Goal: Task Accomplishment & Management: Manage account settings

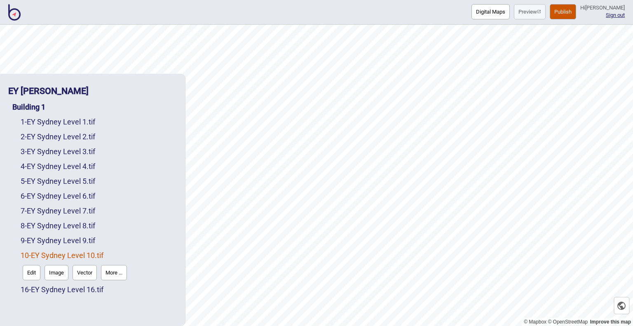
click at [483, 14] on button "Digital Maps" at bounding box center [491, 11] width 38 height 15
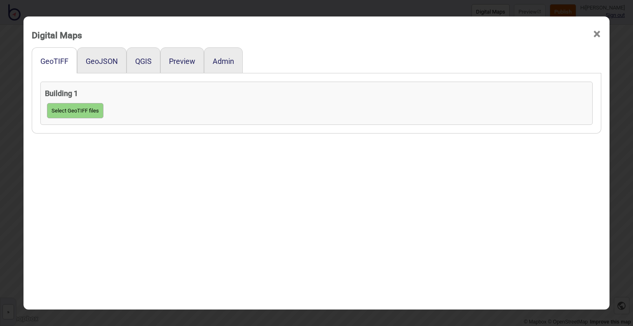
click at [593, 35] on span "×" at bounding box center [597, 34] width 9 height 27
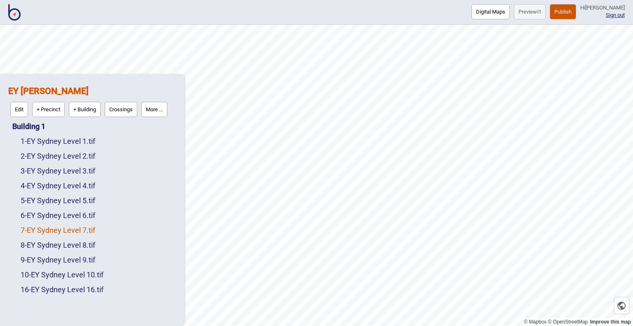
click at [83, 228] on link "7 - EY Sydney Level 7.tif" at bounding box center [58, 230] width 75 height 9
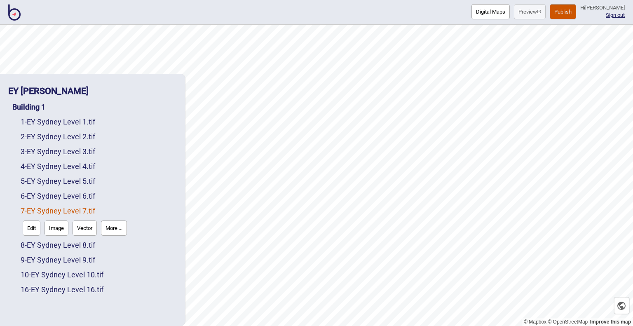
click at [117, 226] on button "More ..." at bounding box center [114, 228] width 26 height 15
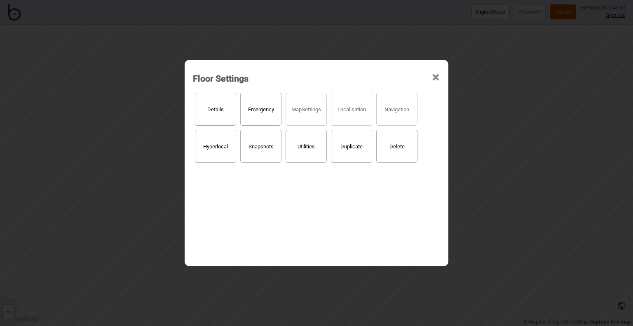
click at [400, 147] on button "Delete" at bounding box center [396, 146] width 41 height 33
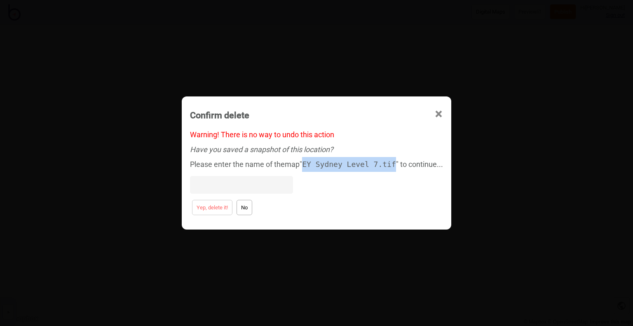
drag, startPoint x: 309, startPoint y: 166, endPoint x: 393, endPoint y: 162, distance: 84.6
click at [393, 162] on div "Please enter the name of the map " EY Sydney Level 7.tif " to continue..." at bounding box center [316, 177] width 253 height 41
copy code "EY Sydney Level 7.tif"
click at [241, 189] on input at bounding box center [241, 185] width 103 height 18
paste input "EY Sydney Level 7.tif"
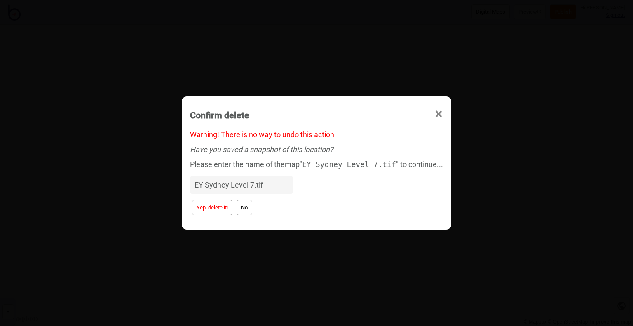
type input "EY Sydney Level 7.tif"
click at [224, 208] on button "Yep, delete it!" at bounding box center [212, 207] width 40 height 15
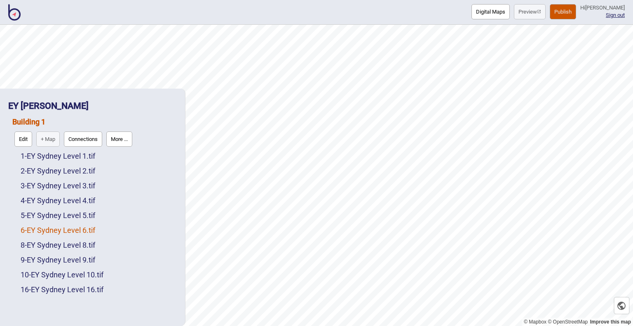
click at [87, 233] on link "6 - EY Sydney Level 6.tif" at bounding box center [58, 230] width 75 height 9
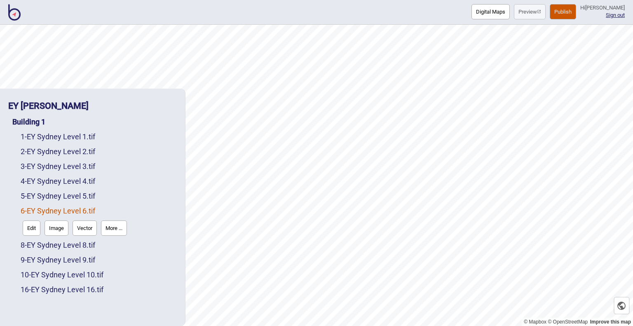
click at [121, 228] on button "More ..." at bounding box center [114, 228] width 26 height 15
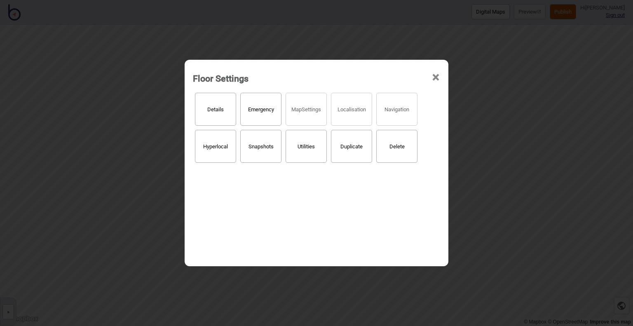
click at [394, 155] on button "Delete" at bounding box center [396, 146] width 41 height 33
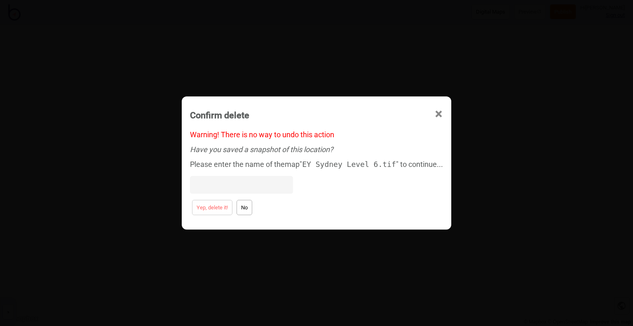
click at [256, 187] on input at bounding box center [241, 185] width 103 height 18
paste input "EY Sydney Level 7.tif"
click at [252, 184] on input "EY Sydney Level 7.tif" at bounding box center [241, 185] width 103 height 18
type input "EY Sydney Level 6.tif"
click at [211, 212] on button "Yep, delete it!" at bounding box center [212, 207] width 40 height 15
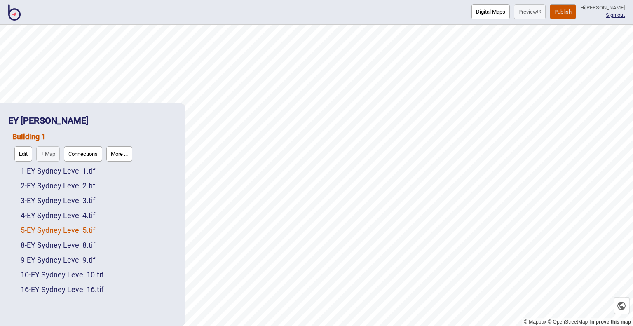
click at [80, 228] on link "5 - EY Sydney Level 5.tif" at bounding box center [58, 230] width 75 height 9
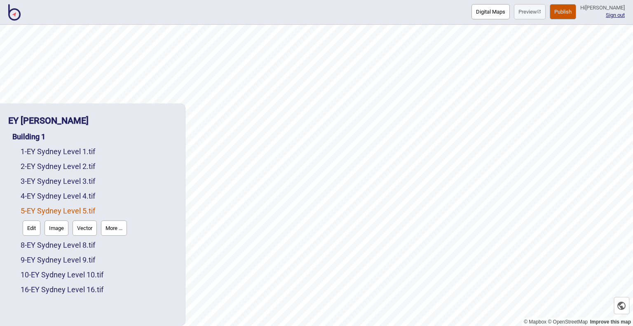
click at [116, 230] on button "More ..." at bounding box center [114, 228] width 26 height 15
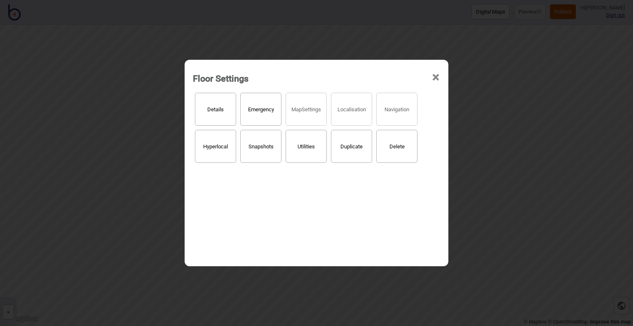
click at [411, 146] on button "Delete" at bounding box center [396, 146] width 41 height 33
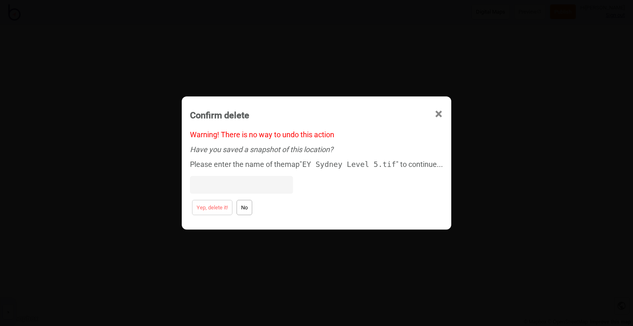
click at [232, 186] on input at bounding box center [241, 185] width 103 height 18
paste input "EY Sydney Level 7.tif"
click at [254, 184] on input "EY Sydney Level 7.tif" at bounding box center [241, 185] width 103 height 18
type input "EY Sydney Level 5.tif"
click at [209, 216] on div "Yep, delete it! No" at bounding box center [316, 207] width 253 height 19
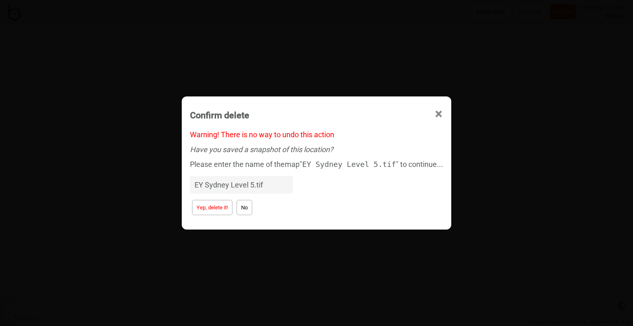
click at [209, 212] on button "Yep, delete it!" at bounding box center [212, 207] width 40 height 15
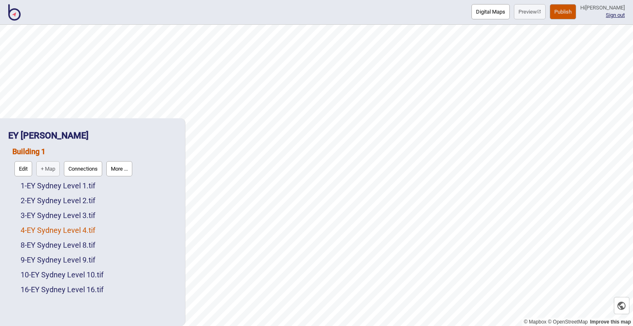
click at [67, 228] on link "4 - EY Sydney Level 4.tif" at bounding box center [58, 230] width 75 height 9
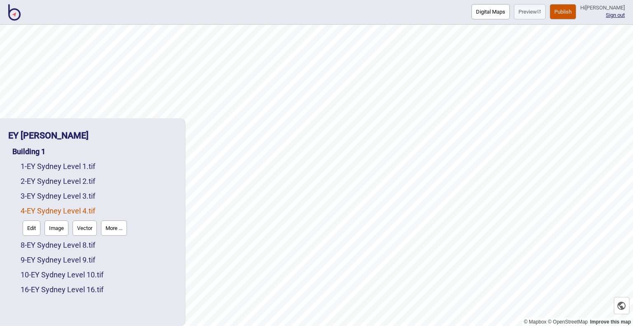
click at [104, 226] on button "More ..." at bounding box center [114, 228] width 26 height 15
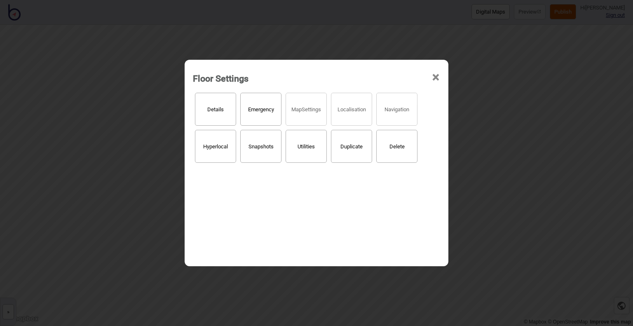
click at [397, 148] on button "Delete" at bounding box center [396, 146] width 41 height 33
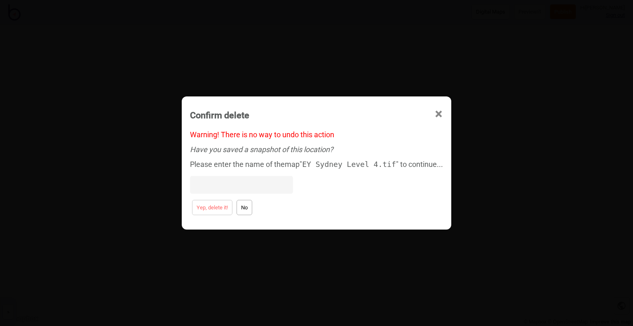
click at [229, 184] on input at bounding box center [241, 185] width 103 height 18
paste input "EY Sydney Level 7.tif"
drag, startPoint x: 252, startPoint y: 186, endPoint x: 257, endPoint y: 186, distance: 4.5
click at [257, 186] on input "EY Sydney Level 7.tif" at bounding box center [241, 185] width 103 height 18
click at [252, 184] on input "EY Sydney Level 3.tif" at bounding box center [241, 185] width 103 height 18
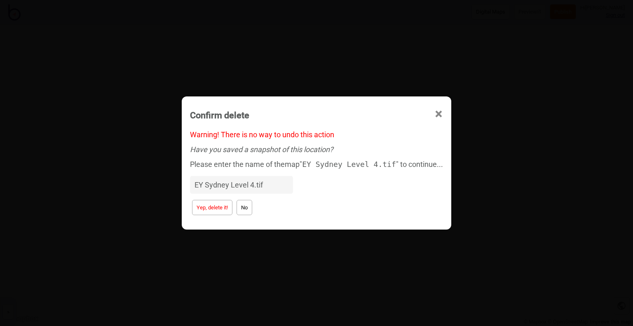
type input "EY Sydney Level 4.tif"
click at [216, 207] on button "Yep, delete it!" at bounding box center [212, 207] width 40 height 15
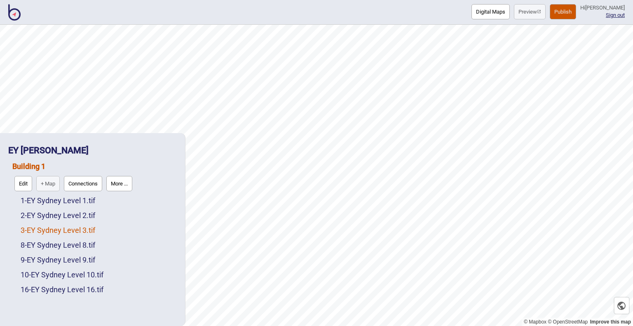
click at [76, 229] on link "3 - EY Sydney Level 3.tif" at bounding box center [58, 230] width 75 height 9
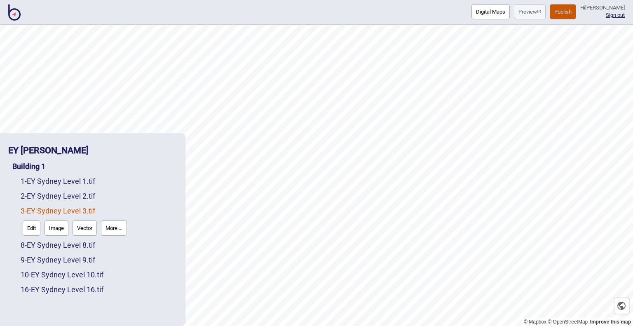
click at [122, 227] on button "More ..." at bounding box center [114, 228] width 26 height 15
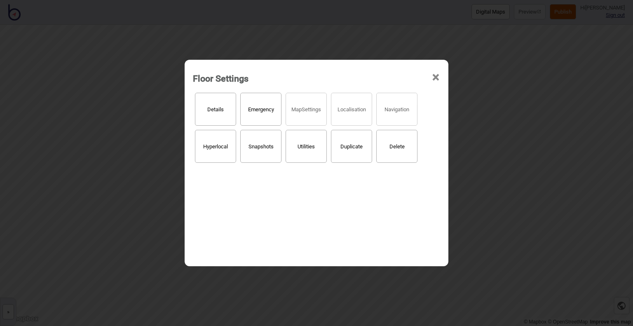
click at [398, 147] on button "Delete" at bounding box center [396, 146] width 41 height 33
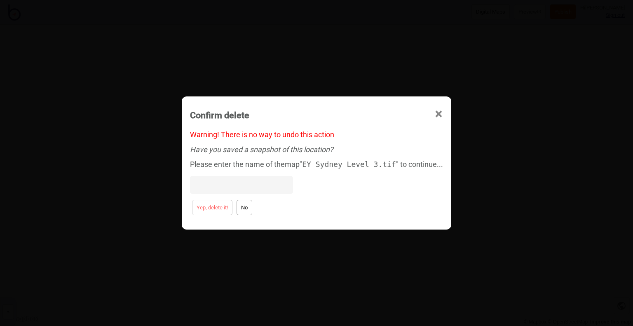
click at [262, 185] on input at bounding box center [241, 185] width 103 height 18
paste input "EY Sydney Level 7.tif"
click at [254, 184] on input "EY Sydney Level 7.tif" at bounding box center [241, 185] width 103 height 18
type input "EY Sydney Level 3.tif"
click at [210, 209] on button "Yep, delete it!" at bounding box center [212, 207] width 40 height 15
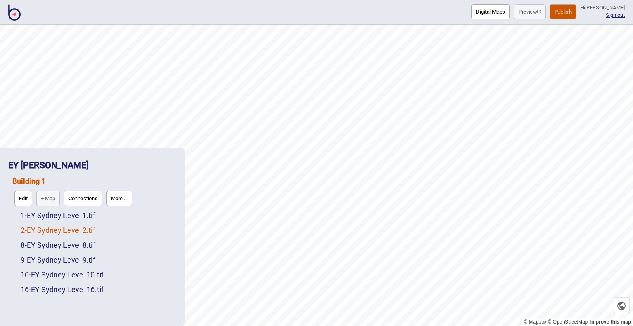
click at [92, 232] on link "2 - EY Sydney Level 2.tif" at bounding box center [58, 230] width 75 height 9
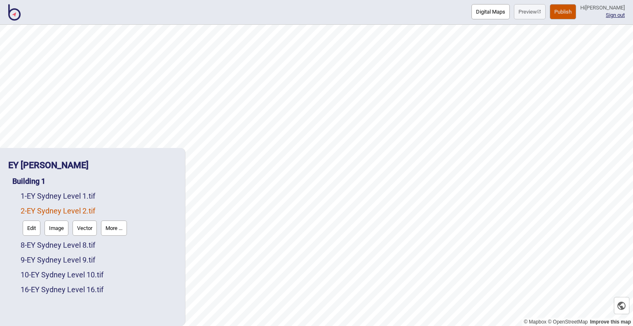
click at [106, 230] on button "More ..." at bounding box center [114, 228] width 26 height 15
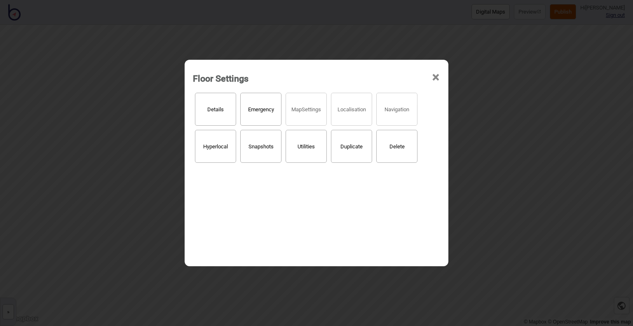
drag, startPoint x: 397, startPoint y: 153, endPoint x: 390, endPoint y: 152, distance: 6.6
click at [390, 152] on button "Delete" at bounding box center [396, 146] width 41 height 33
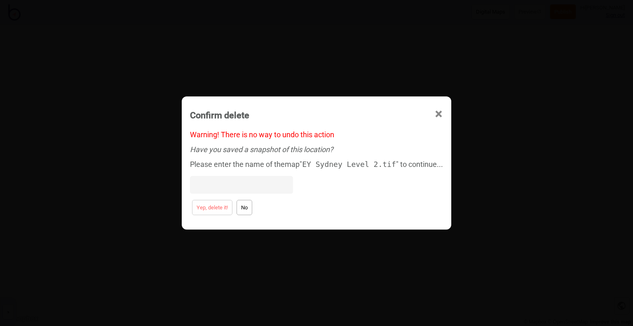
click at [239, 182] on input at bounding box center [241, 185] width 103 height 18
paste input "EY Sydney Level 7.tif"
click at [252, 183] on input "EY Sydney Level 7.tif" at bounding box center [241, 185] width 103 height 18
type input "EY Sydney Level 2.tif"
click at [204, 204] on button "Yep, delete it!" at bounding box center [212, 207] width 40 height 15
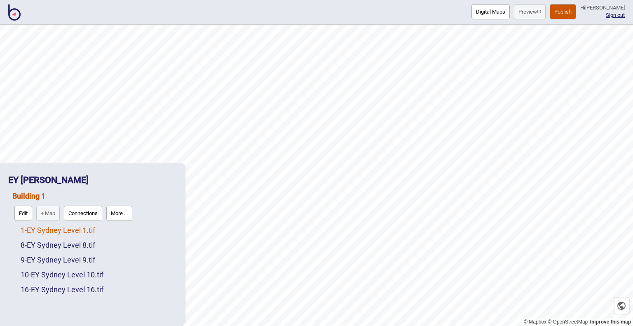
click at [86, 229] on link "1 - EY Sydney Level 1.tif" at bounding box center [58, 230] width 75 height 9
click at [125, 232] on button "More ..." at bounding box center [114, 228] width 26 height 15
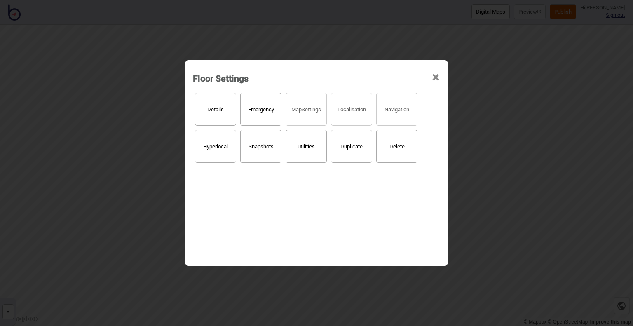
click at [397, 149] on button "Delete" at bounding box center [396, 146] width 41 height 33
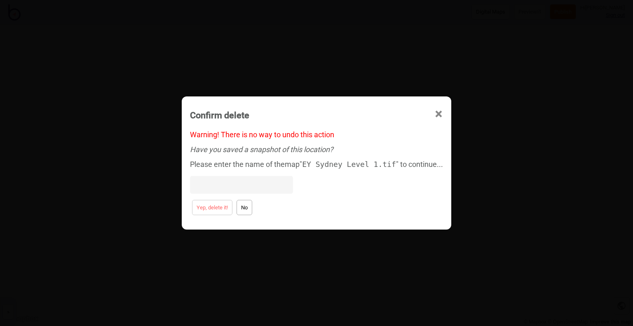
click at [235, 179] on input at bounding box center [241, 185] width 103 height 18
paste input "EY Sydney Level 7.tif"
click at [255, 183] on input "EY Sydney Level 7.tif" at bounding box center [241, 185] width 103 height 18
type input "EY Sydney Level 1.tif"
click at [214, 212] on button "Yep, delete it!" at bounding box center [212, 207] width 40 height 15
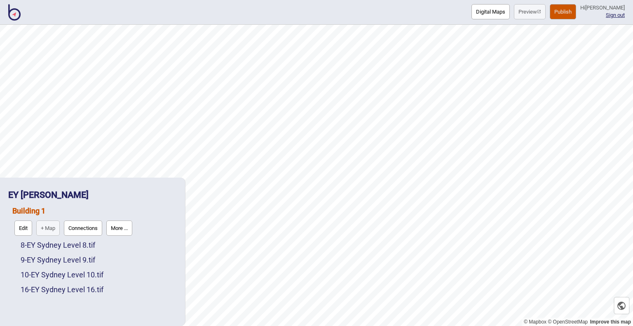
click at [472, 19] on button "Digital Maps" at bounding box center [491, 11] width 38 height 15
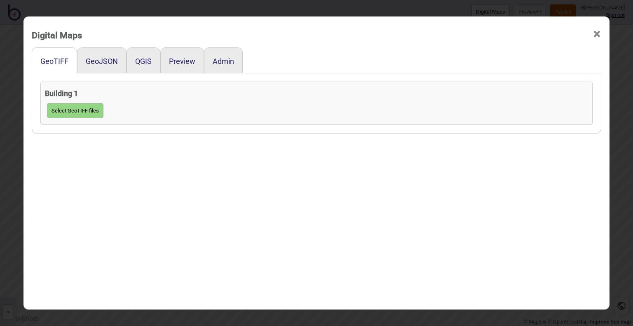
click at [63, 110] on button "Select GeoTIFF files" at bounding box center [75, 110] width 56 height 15
click input "file" at bounding box center [0, 0] width 0 height 0
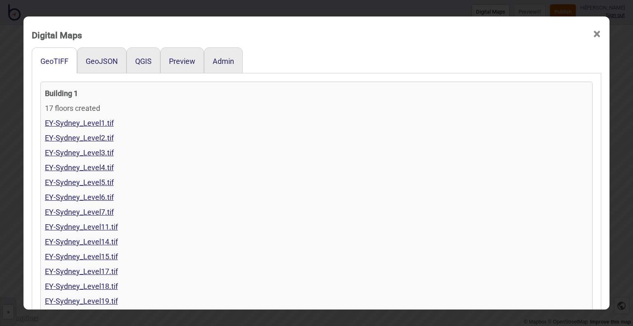
click at [593, 38] on span "×" at bounding box center [597, 34] width 9 height 27
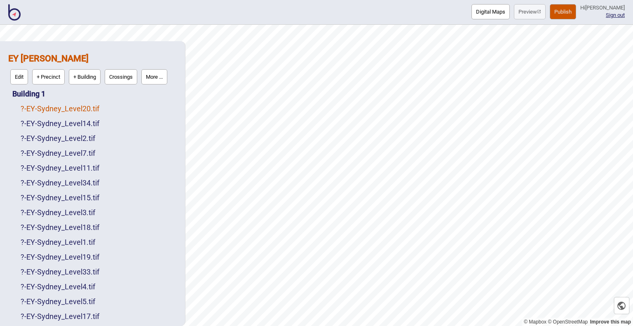
click at [63, 107] on link "? - EY-Sydney_Level20.tif" at bounding box center [60, 108] width 79 height 9
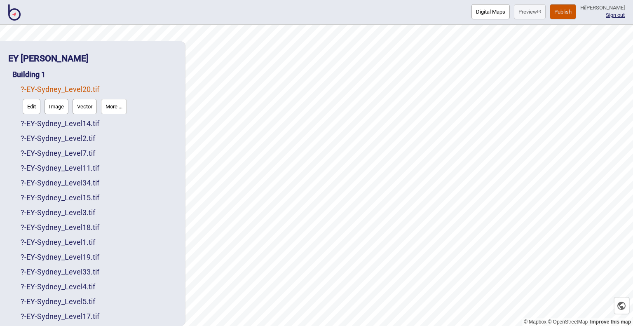
click at [111, 110] on button "More ..." at bounding box center [114, 106] width 26 height 15
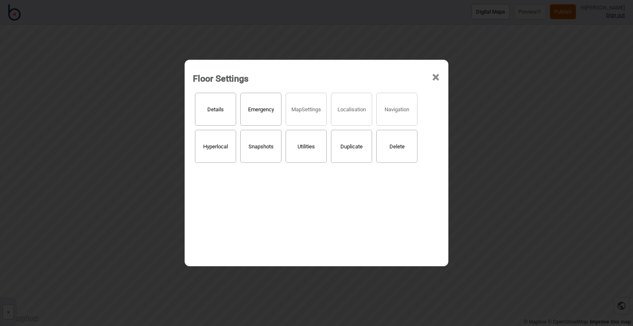
click at [219, 113] on button "Details" at bounding box center [215, 109] width 41 height 33
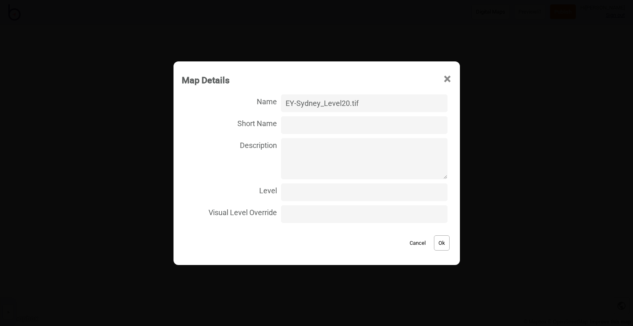
click at [308, 202] on div "Name EY-[GEOGRAPHIC_DATA]tif Short Name Description Level Visual Level Override" at bounding box center [317, 158] width 270 height 133
click at [308, 196] on input "Level" at bounding box center [364, 192] width 166 height 18
type input "20"
click at [323, 105] on input "EY-Sydney_Level20.tif" at bounding box center [364, 103] width 166 height 18
click at [343, 101] on input "EY-Sydney Level20.tif" at bounding box center [364, 103] width 166 height 18
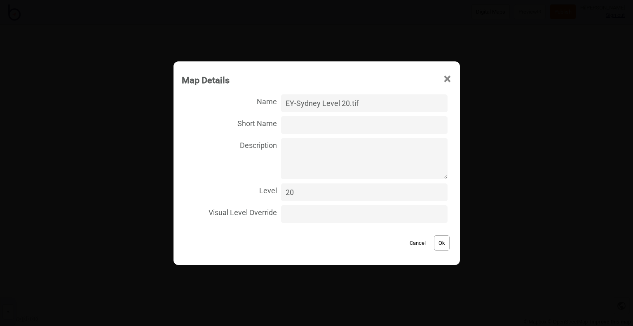
click at [297, 103] on input "EY-Sydney Level 20.tif" at bounding box center [364, 103] width 166 height 18
type input "EY Sydney Level 20.tif"
click at [434, 247] on button "Ok" at bounding box center [442, 242] width 16 height 15
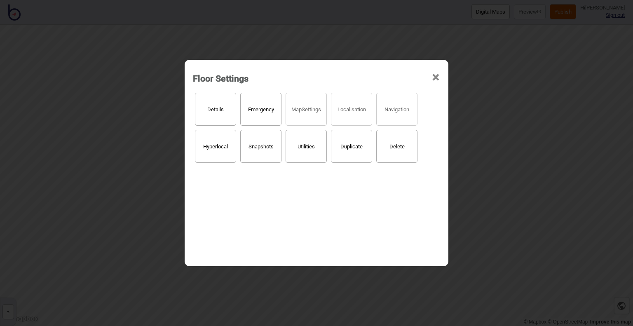
click at [435, 77] on span "×" at bounding box center [436, 77] width 9 height 27
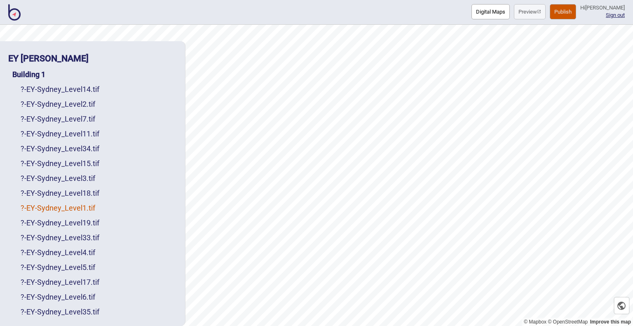
click at [80, 207] on link "? - EY-Sydney_Level1.tif" at bounding box center [58, 208] width 75 height 9
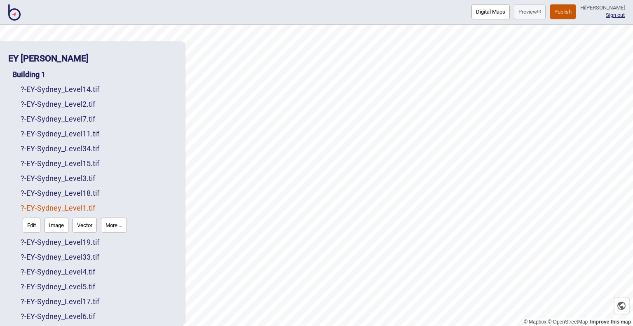
click at [116, 233] on button "More ..." at bounding box center [114, 225] width 26 height 15
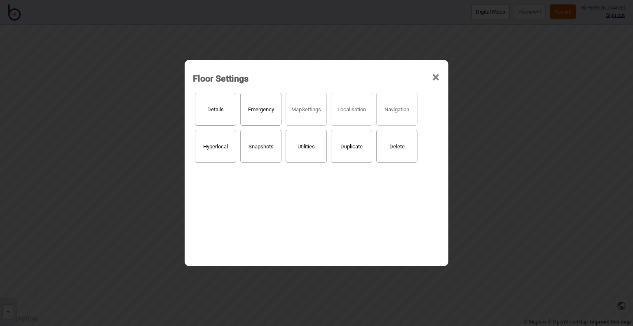
click at [226, 116] on button "Details" at bounding box center [215, 109] width 41 height 33
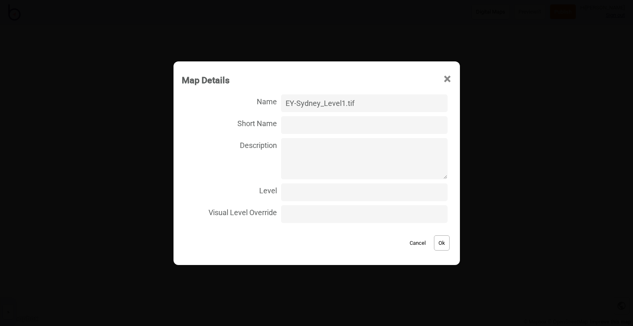
click at [297, 105] on input "EY-Sydney_Level1.tif" at bounding box center [364, 103] width 166 height 18
drag, startPoint x: 328, startPoint y: 105, endPoint x: 324, endPoint y: 105, distance: 4.1
click at [324, 105] on input "EY Sydney_Level1.tif" at bounding box center [364, 103] width 166 height 18
click at [343, 102] on input "EY Sydney Level1.tif" at bounding box center [364, 103] width 166 height 18
type input "EY Sydney Level 1.tif"
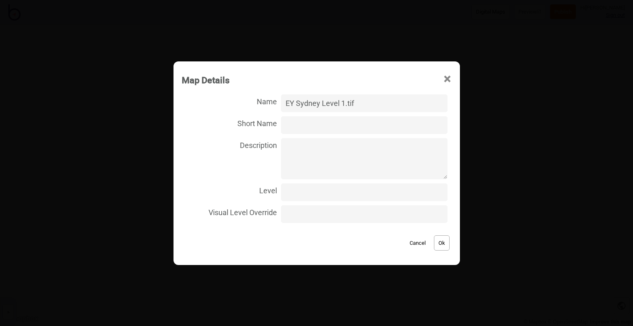
click at [310, 185] on input "Level" at bounding box center [364, 192] width 166 height 18
type input "1"
click at [437, 243] on button "Ok" at bounding box center [442, 242] width 16 height 15
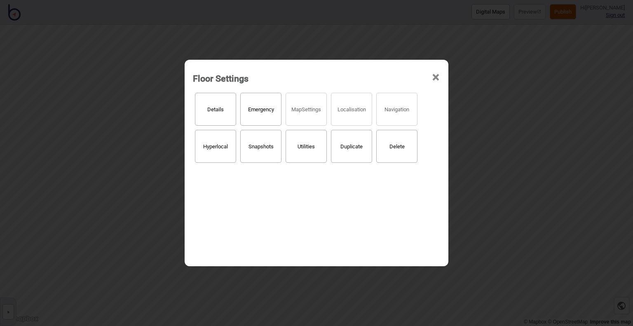
click at [433, 78] on span "×" at bounding box center [436, 77] width 9 height 27
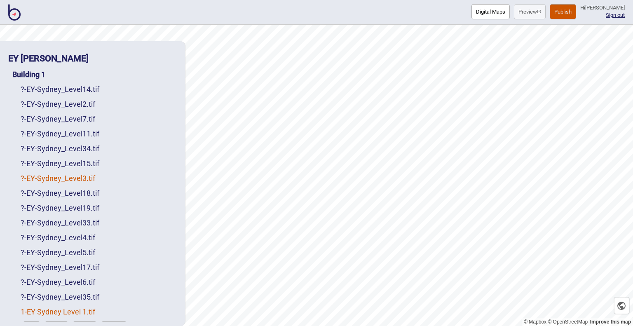
click at [85, 176] on link "? - EY-Sydney_Level3.tif" at bounding box center [58, 178] width 75 height 9
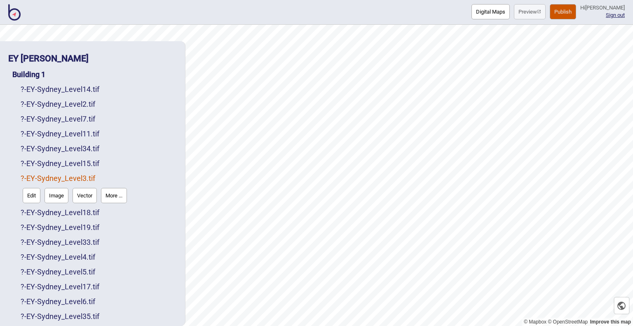
click at [120, 194] on button "More ..." at bounding box center [114, 195] width 26 height 15
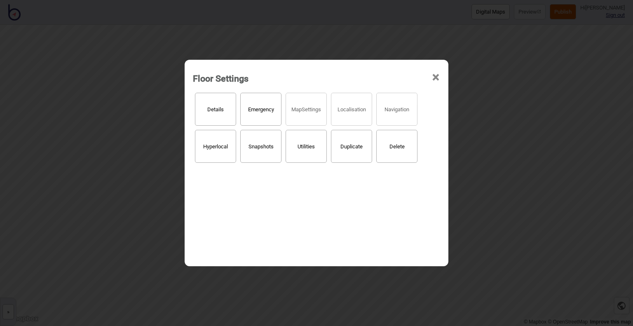
click at [222, 109] on button "Details" at bounding box center [215, 109] width 41 height 33
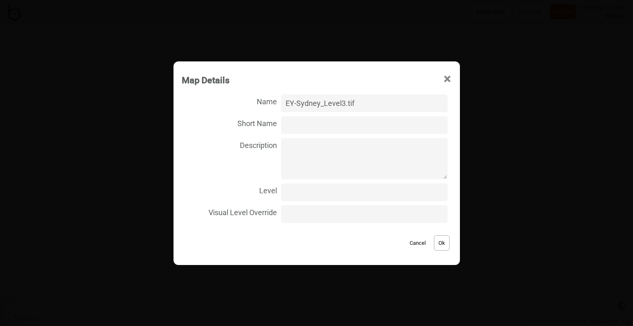
click at [324, 104] on input "EY-Sydney_Level3.tif" at bounding box center [364, 103] width 166 height 18
click at [343, 103] on input "EY-Sydney Level3.tif" at bounding box center [364, 103] width 166 height 18
click at [298, 102] on input "EY-Sydney Level 3.tif" at bounding box center [364, 103] width 166 height 18
type input "EY Sydney Level 3.tif"
click at [298, 190] on input "Level" at bounding box center [364, 192] width 166 height 18
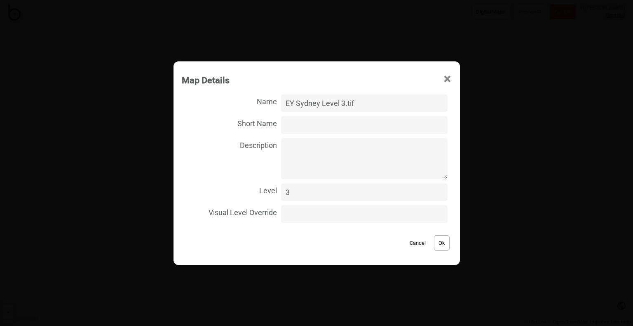
type input "3"
click at [442, 242] on button "Ok" at bounding box center [442, 242] width 16 height 15
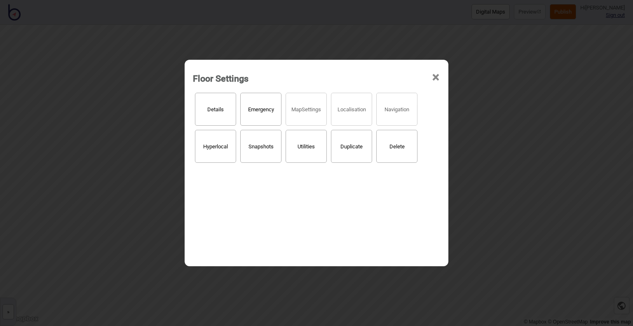
click at [433, 81] on span "×" at bounding box center [436, 77] width 9 height 27
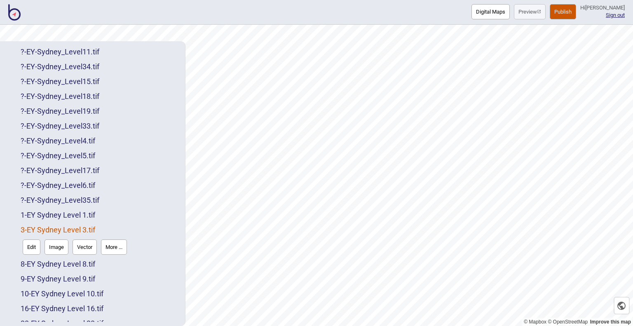
scroll to position [82, 0]
click at [72, 203] on link "? - EY-[GEOGRAPHIC_DATA]tif" at bounding box center [60, 199] width 79 height 9
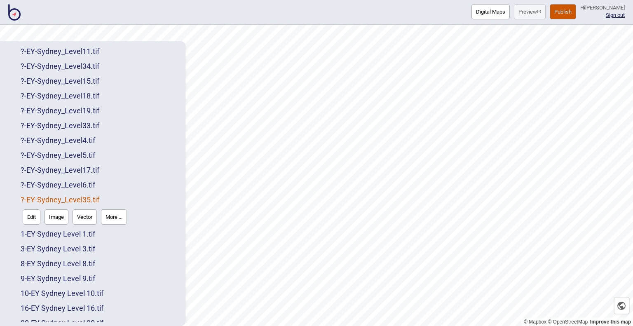
click at [115, 217] on button "More ..." at bounding box center [114, 216] width 26 height 15
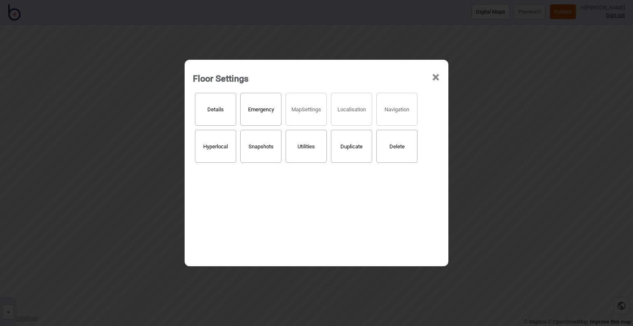
click at [219, 108] on button "Details" at bounding box center [215, 109] width 41 height 33
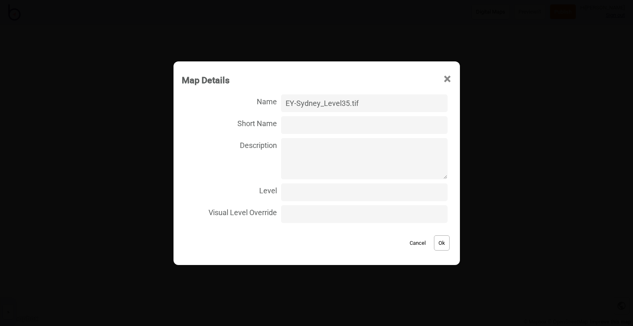
click at [302, 197] on input "Level" at bounding box center [364, 192] width 166 height 18
type input "35"
click at [300, 105] on input "EY-Sydney_Level35.tif" at bounding box center [364, 103] width 166 height 18
click at [327, 105] on input "EY Sydney_Level35.tif" at bounding box center [364, 103] width 166 height 18
click at [343, 102] on input "EY Sydney Level35.tif" at bounding box center [364, 103] width 166 height 18
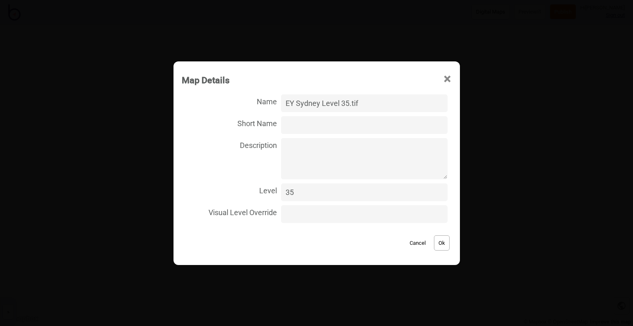
type input "EY Sydney Level 35.tif"
click at [434, 241] on button "Ok" at bounding box center [442, 242] width 16 height 15
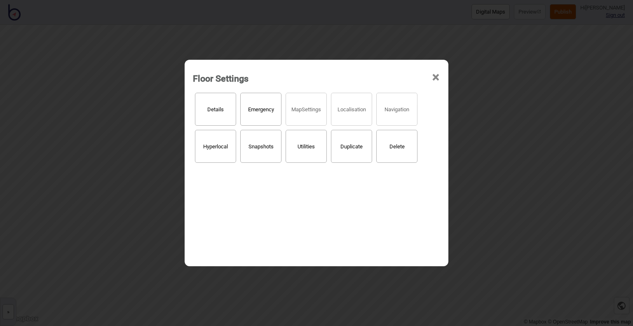
click at [435, 79] on span "×" at bounding box center [436, 77] width 9 height 27
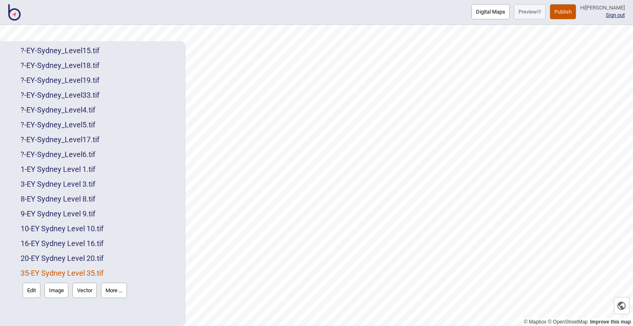
scroll to position [115, 0]
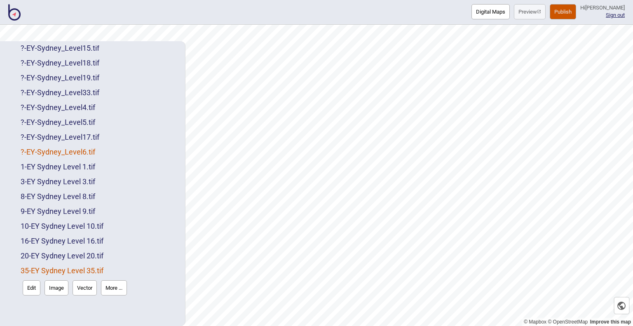
click at [54, 152] on link "? - EY-Sydney_Level6.tif" at bounding box center [58, 152] width 75 height 9
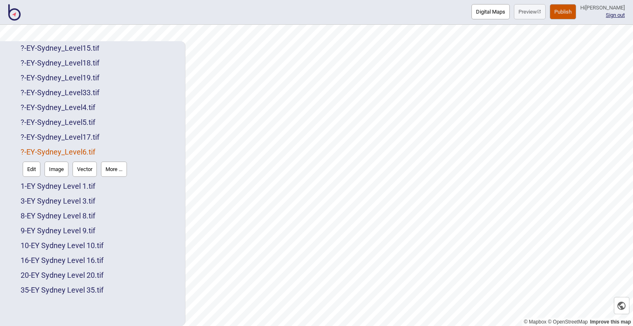
click at [121, 172] on button "More ..." at bounding box center [114, 169] width 26 height 15
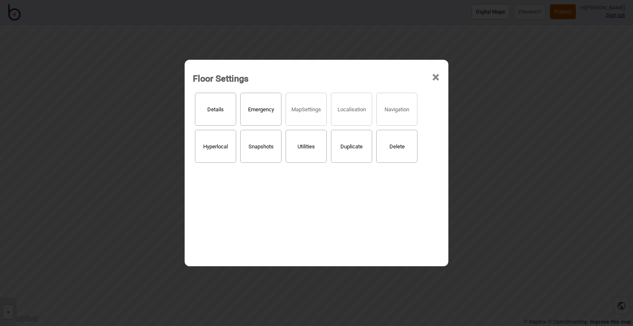
click at [204, 108] on button "Details" at bounding box center [215, 109] width 41 height 33
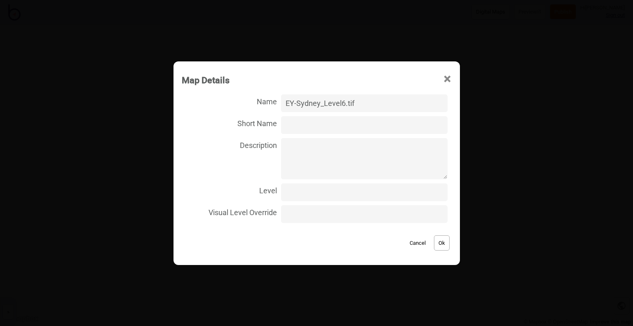
click at [300, 105] on input "EY-Sydney_Level6.tif" at bounding box center [364, 103] width 166 height 18
click at [327, 105] on input "EY Sydney_Level6.tif" at bounding box center [364, 103] width 166 height 18
click at [344, 105] on input "EY Sydney Level6.tif" at bounding box center [364, 103] width 166 height 18
type input "EY Sydney Level 6.tif"
click at [325, 150] on textarea "Description" at bounding box center [364, 158] width 166 height 41
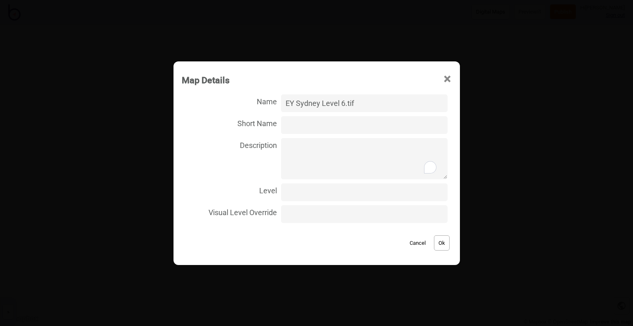
click at [298, 195] on input "Level" at bounding box center [364, 192] width 166 height 18
type input "6"
click at [439, 245] on button "Ok" at bounding box center [442, 242] width 16 height 15
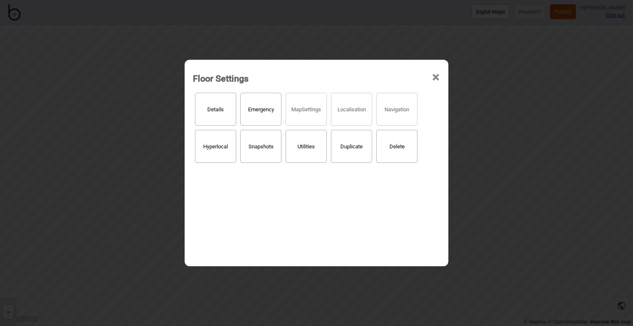
click at [424, 80] on div "Floor Settings ×" at bounding box center [317, 76] width 256 height 25
click at [440, 80] on span "×" at bounding box center [436, 77] width 9 height 27
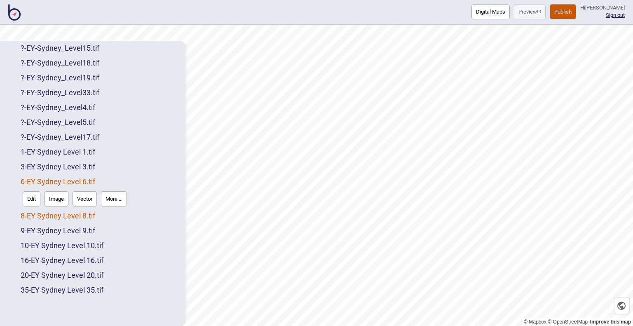
click at [33, 215] on link "8 - EY Sydney Level 8.tif" at bounding box center [58, 215] width 75 height 9
click at [38, 230] on link "9 - EY Sydney Level 9.tif" at bounding box center [58, 230] width 75 height 9
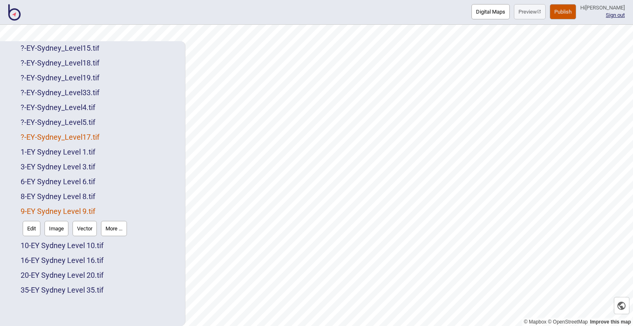
click at [70, 139] on link "? - EY-Sydney_Level17.tif" at bounding box center [60, 137] width 79 height 9
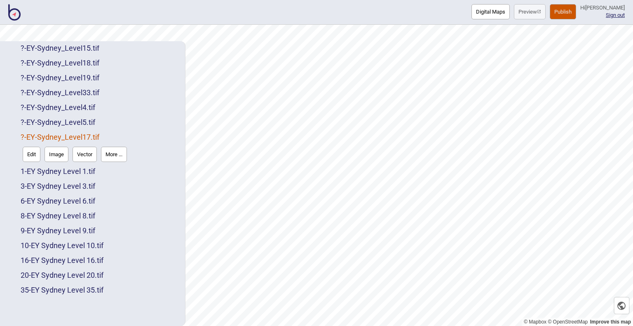
click at [116, 157] on button "More ..." at bounding box center [114, 154] width 26 height 15
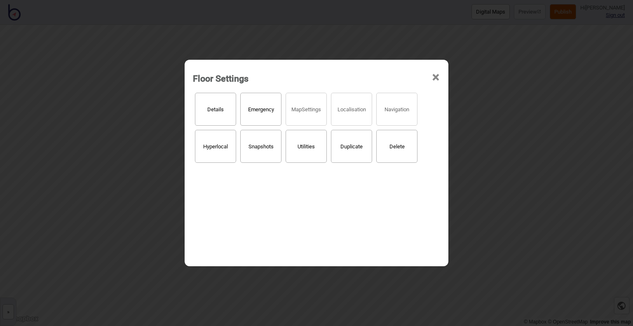
click at [207, 108] on button "Details" at bounding box center [215, 109] width 41 height 33
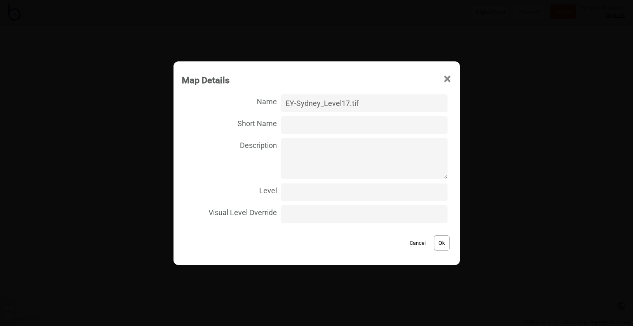
click at [300, 194] on input "Level" at bounding box center [364, 192] width 166 height 18
type input "17"
click at [297, 103] on input "EY-Sydney_Level17.tif" at bounding box center [364, 103] width 166 height 18
click at [327, 107] on input "EY Sydney_Level17.tif" at bounding box center [364, 103] width 166 height 18
click at [344, 103] on input "EY Sydney Level17.tif" at bounding box center [364, 103] width 166 height 18
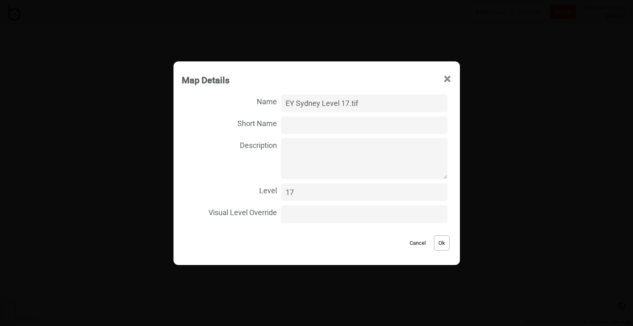
type input "EY Sydney Level 17.tif"
click at [437, 242] on button "Ok" at bounding box center [442, 242] width 16 height 15
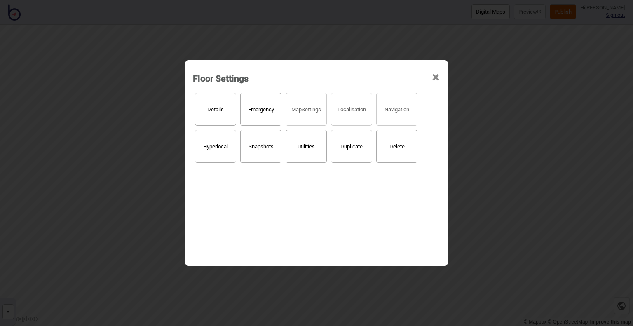
click at [438, 77] on span "×" at bounding box center [436, 77] width 9 height 27
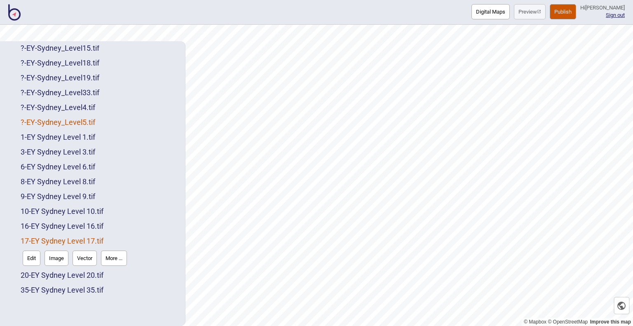
click at [48, 122] on link "? - EY-Sydney_Level5.tif" at bounding box center [58, 122] width 75 height 9
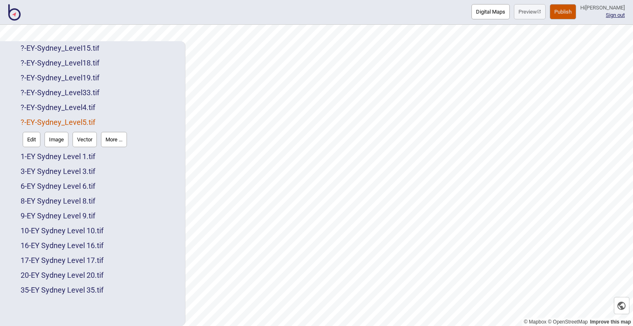
click at [114, 143] on button "More ..." at bounding box center [114, 139] width 26 height 15
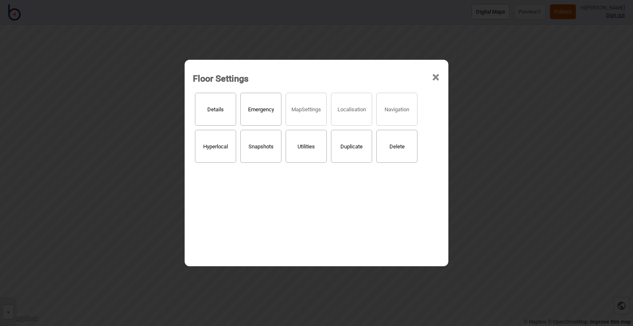
click at [203, 112] on button "Details" at bounding box center [215, 109] width 41 height 33
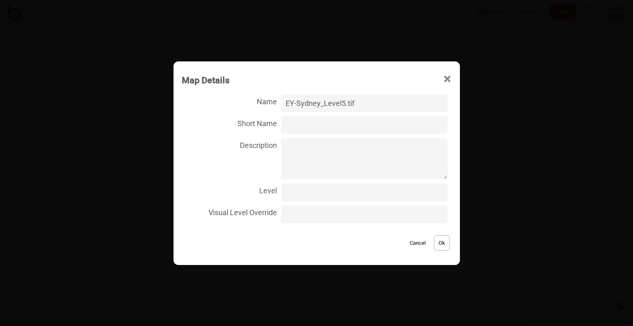
click at [299, 197] on input "Level" at bounding box center [364, 192] width 166 height 18
type input "5"
click at [296, 105] on input "EY-Sydney_Level5.tif" at bounding box center [364, 103] width 166 height 18
click at [326, 105] on input "EY Sydney_Level5.tif" at bounding box center [364, 103] width 166 height 18
click at [342, 104] on input "EY Sydney Level5.tif" at bounding box center [364, 103] width 166 height 18
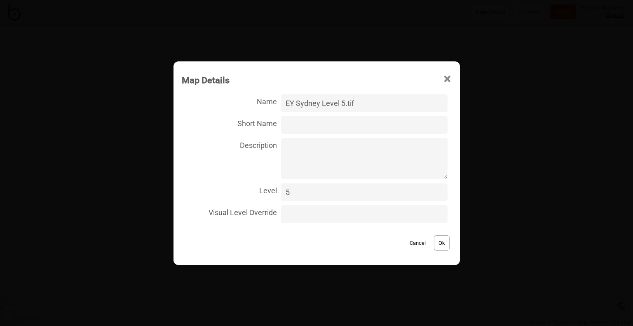
type input "EY Sydney Level 5.tif"
click at [434, 240] on button "Ok" at bounding box center [442, 242] width 16 height 15
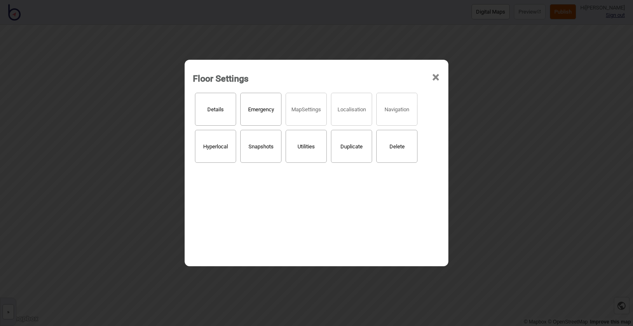
click at [435, 78] on span "×" at bounding box center [436, 77] width 9 height 27
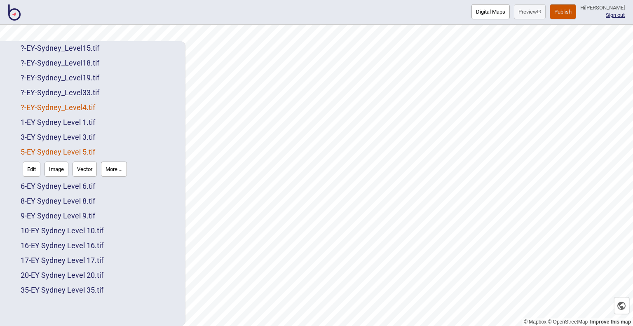
click at [70, 103] on link "? - EY-Sydney_Level4.tif" at bounding box center [58, 107] width 75 height 9
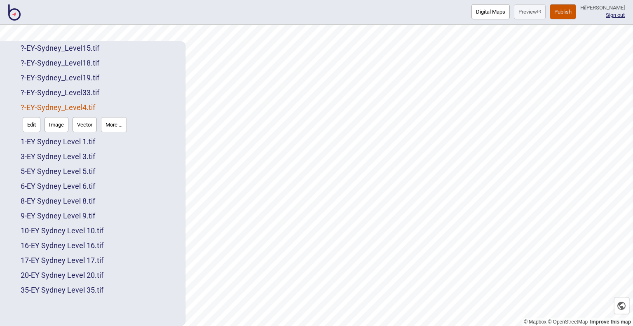
click at [120, 131] on button "More ..." at bounding box center [114, 124] width 26 height 15
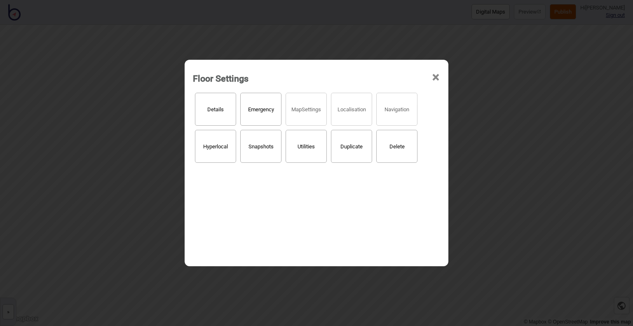
click at [228, 112] on button "Details" at bounding box center [215, 109] width 41 height 33
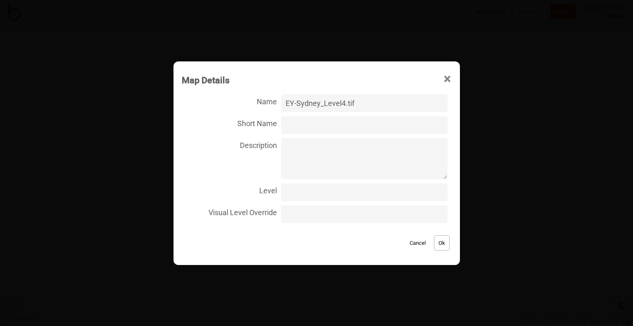
click at [298, 103] on input "EY-Sydney_Level4.tif" at bounding box center [364, 103] width 166 height 18
click at [324, 103] on input "EY Sydney_Level4.tif" at bounding box center [364, 103] width 166 height 18
click at [342, 103] on input "EY Sydney Level4.tif" at bounding box center [364, 103] width 166 height 18
type input "EY Sydney Level 4.tif"
click at [316, 197] on input "Level" at bounding box center [364, 192] width 166 height 18
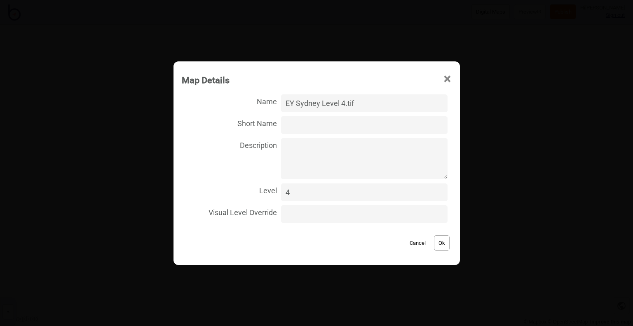
type input "4"
click at [434, 243] on button "Ok" at bounding box center [442, 242] width 16 height 15
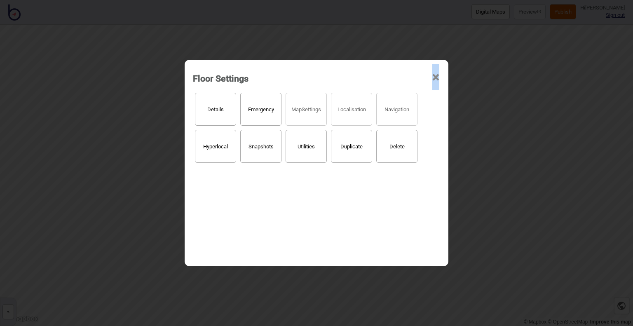
drag, startPoint x: 432, startPoint y: 72, endPoint x: 397, endPoint y: 75, distance: 34.8
click at [427, 72] on div "Floor Settings ×" at bounding box center [317, 76] width 256 height 25
click at [433, 79] on span "×" at bounding box center [436, 77] width 9 height 27
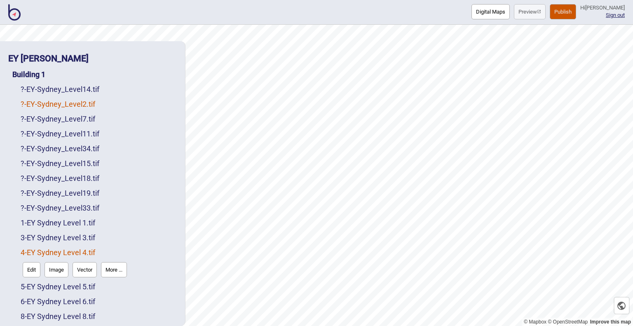
click at [95, 107] on link "? - EY-Sydney_Level2.tif" at bounding box center [58, 104] width 75 height 9
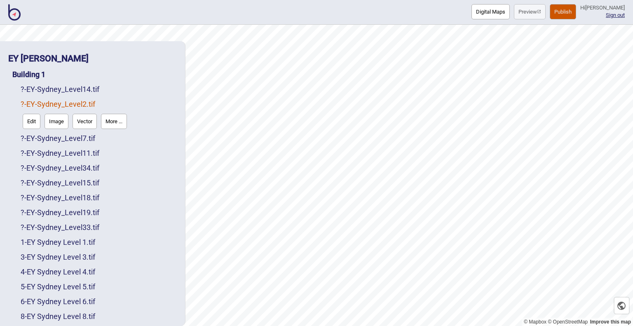
click at [123, 120] on button "More ..." at bounding box center [114, 121] width 26 height 15
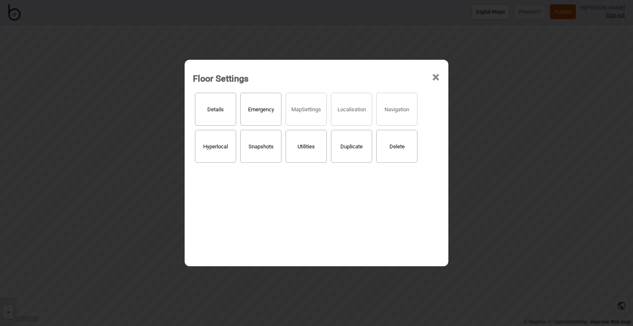
click at [228, 113] on button "Details" at bounding box center [215, 109] width 41 height 33
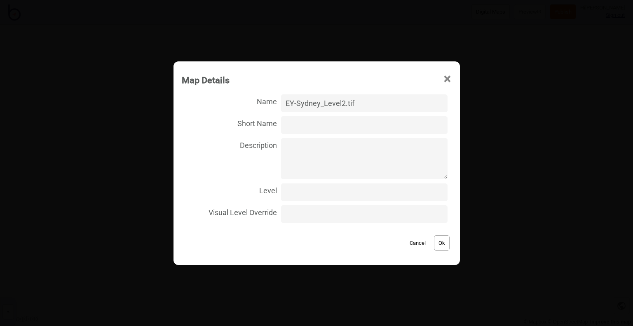
click at [294, 194] on input "Level" at bounding box center [364, 192] width 166 height 18
type input "2"
click at [300, 104] on input "EY-Sydney_Level2.tif" at bounding box center [364, 103] width 166 height 18
click at [324, 106] on input "EY Sydney_Level2.tif" at bounding box center [364, 103] width 166 height 18
click at [344, 103] on input "EY Sydney Level2.tif" at bounding box center [364, 103] width 166 height 18
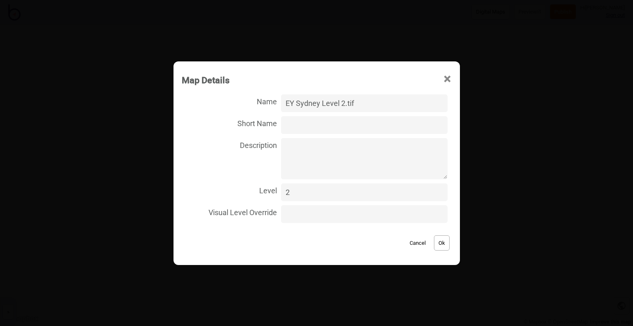
type input "EY Sydney Level 2.tif"
click at [442, 239] on button "Ok" at bounding box center [442, 242] width 16 height 15
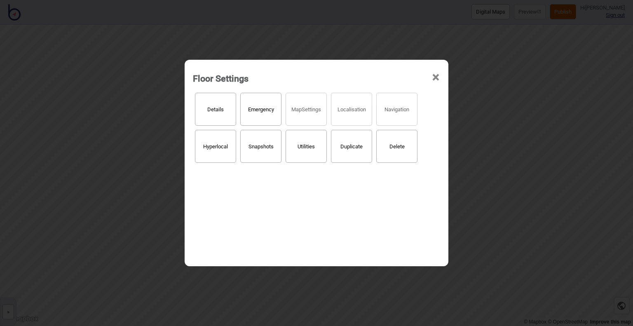
click at [434, 76] on span "×" at bounding box center [436, 77] width 9 height 27
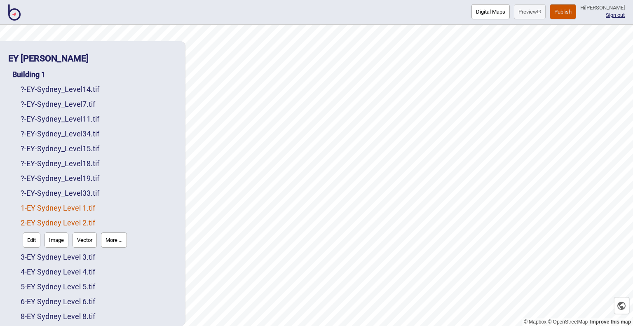
click at [88, 206] on link "1 - EY Sydney Level 1.tif" at bounding box center [58, 208] width 75 height 9
click at [79, 240] on link "2 - EY Sydney Level 2.tif" at bounding box center [58, 242] width 75 height 9
click at [71, 194] on link "? - EY-Sydney_Level33.tif" at bounding box center [60, 193] width 79 height 9
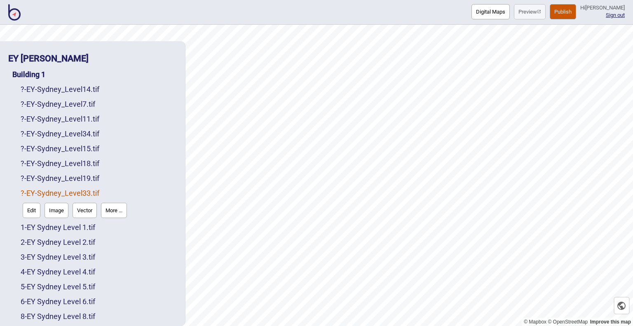
click at [121, 210] on button "More ..." at bounding box center [114, 210] width 26 height 15
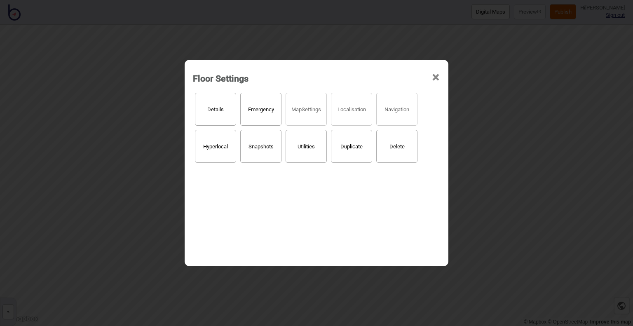
click at [213, 109] on button "Details" at bounding box center [215, 109] width 41 height 33
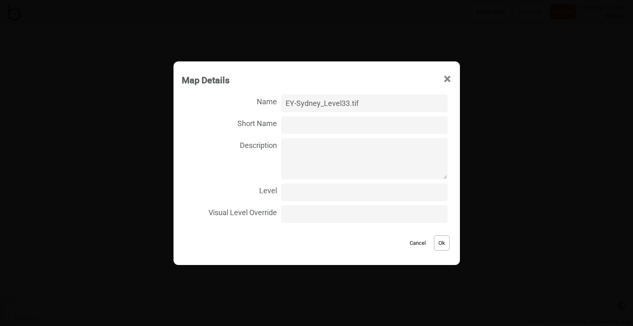
click at [298, 102] on input "EY-Sydney_Level33.tif" at bounding box center [364, 103] width 166 height 18
click at [327, 105] on input "EY Sydney_Level33.tif" at bounding box center [364, 103] width 166 height 18
click at [344, 103] on input "EY Sydney Level33.tif" at bounding box center [364, 103] width 166 height 18
type input "EY Sydney Level 33.tif"
click at [330, 195] on input "Level" at bounding box center [364, 192] width 166 height 18
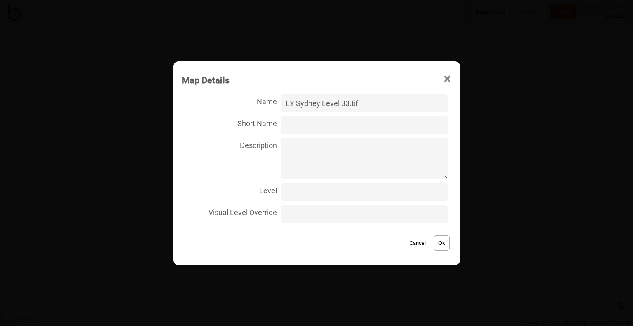
click at [327, 193] on input "Level" at bounding box center [364, 192] width 166 height 18
type input "33"
click at [438, 246] on button "Ok" at bounding box center [442, 242] width 16 height 15
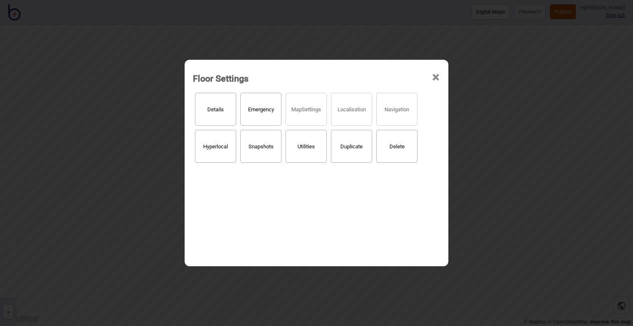
click at [435, 75] on span "×" at bounding box center [436, 77] width 9 height 27
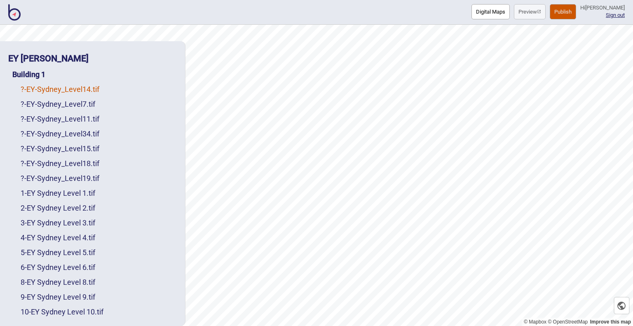
click at [69, 89] on link "? - EY-Sydney_Level14.tif" at bounding box center [60, 89] width 79 height 9
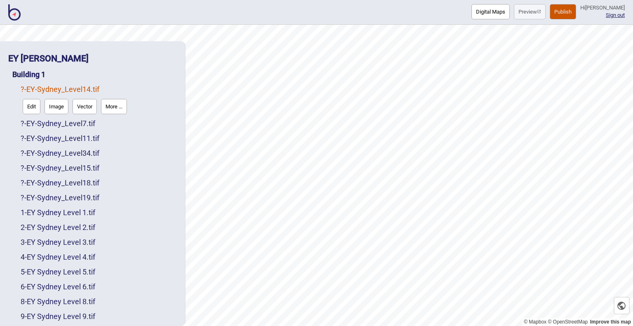
click at [124, 102] on button "More ..." at bounding box center [114, 106] width 26 height 15
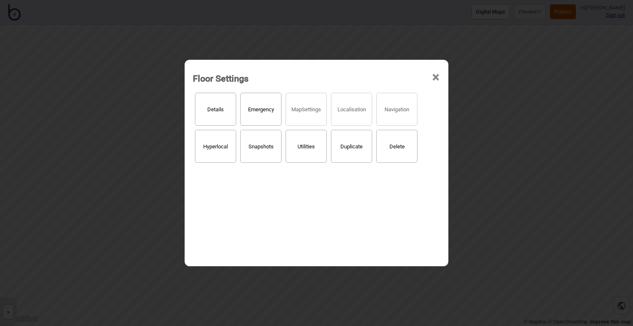
click at [231, 110] on button "Details" at bounding box center [215, 109] width 41 height 33
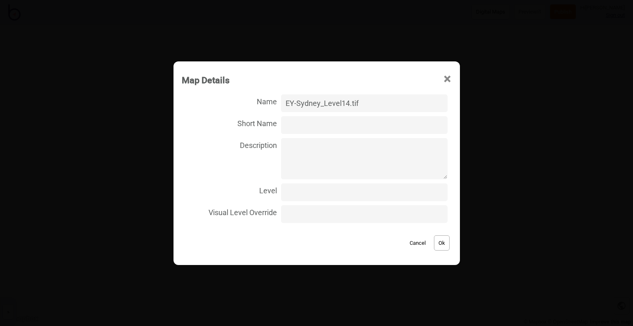
click at [301, 102] on input "EY-Sydney_Level14.tif" at bounding box center [364, 103] width 166 height 18
click at [323, 105] on input "EY Sydney_Level14.tif" at bounding box center [364, 103] width 166 height 18
click at [345, 102] on input "EY Sydney Level14.tif" at bounding box center [364, 103] width 166 height 18
click at [343, 100] on input "EY Sydney Level14.tif" at bounding box center [364, 103] width 166 height 18
type input "EY Sydney Level 14.tif"
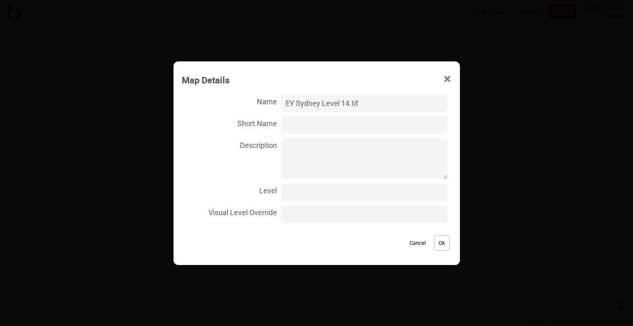
click at [308, 193] on input "Level" at bounding box center [364, 192] width 166 height 18
type input "14"
click at [442, 245] on button "Ok" at bounding box center [442, 242] width 16 height 15
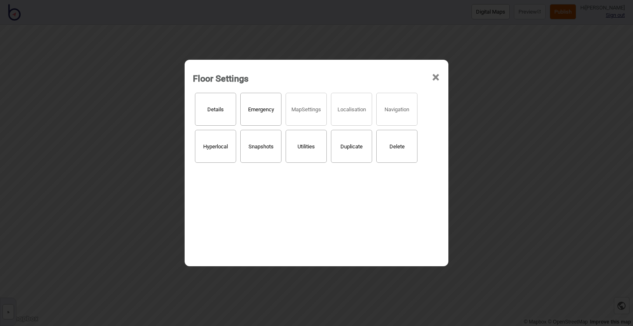
click at [438, 76] on span "×" at bounding box center [436, 77] width 9 height 27
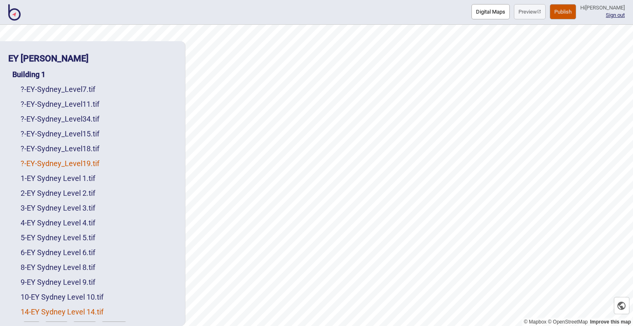
click at [59, 163] on link "? - EY-Sydney_Level19.tif" at bounding box center [60, 163] width 79 height 9
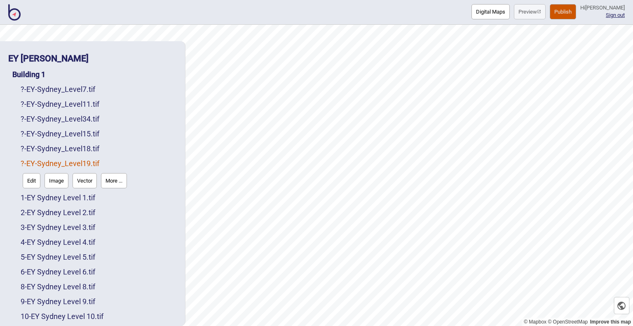
click at [123, 184] on button "More ..." at bounding box center [114, 180] width 26 height 15
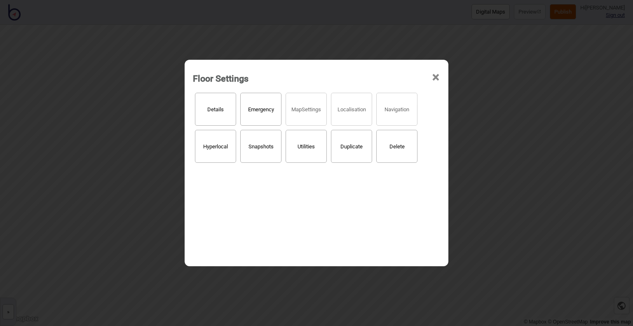
click at [216, 115] on button "Details" at bounding box center [215, 109] width 41 height 33
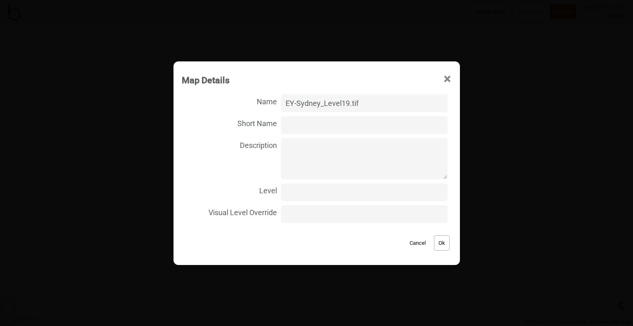
click at [298, 200] on input "Level" at bounding box center [364, 192] width 166 height 18
type input "19"
click at [296, 102] on input "EY-Sydney_Level19.tif" at bounding box center [364, 103] width 166 height 18
click at [327, 104] on input "EY Sydney_Level19.tif" at bounding box center [364, 103] width 166 height 18
drag, startPoint x: 342, startPoint y: 104, endPoint x: 350, endPoint y: 110, distance: 10.1
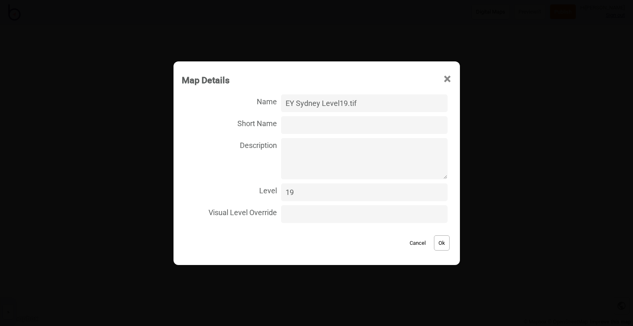
click at [343, 105] on input "EY Sydney Level19.tif" at bounding box center [364, 103] width 166 height 18
click at [341, 103] on input "EY Sydney Level19.tif" at bounding box center [364, 103] width 166 height 18
click at [344, 102] on input "EY Sydney Level19.tif" at bounding box center [364, 103] width 166 height 18
type input "EY Sydney Level 19.tif"
click at [434, 242] on button "Ok" at bounding box center [442, 242] width 16 height 15
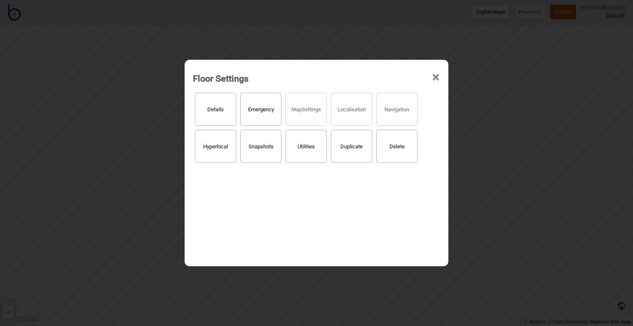
click at [436, 76] on span "×" at bounding box center [436, 77] width 9 height 27
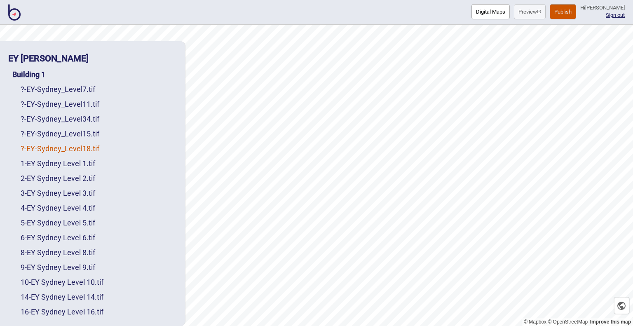
click at [53, 146] on link "? - EY-Sydney_Level18.tif" at bounding box center [60, 148] width 79 height 9
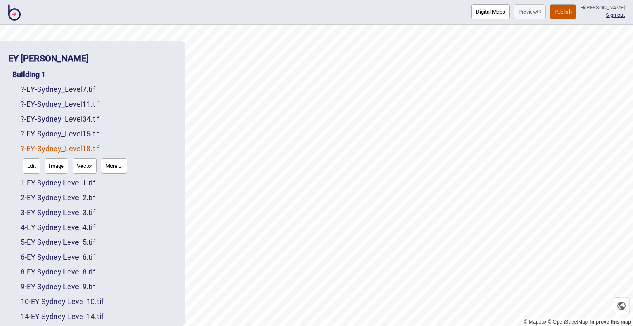
click at [116, 166] on button "More ..." at bounding box center [114, 165] width 26 height 15
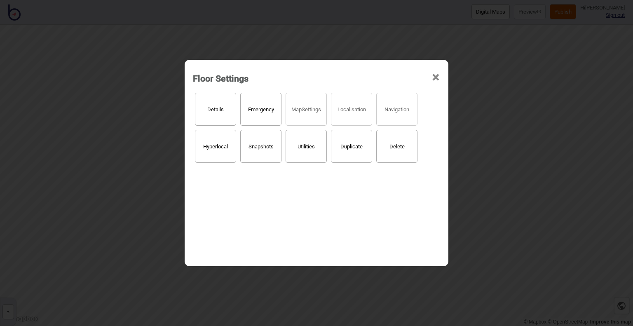
click at [208, 110] on button "Details" at bounding box center [215, 109] width 41 height 33
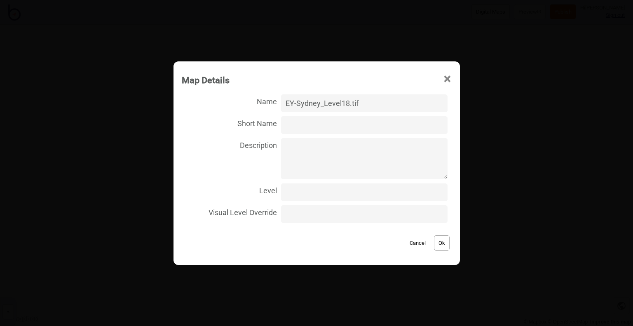
click at [299, 102] on input "EY-Sydney_Level18.tif" at bounding box center [364, 103] width 166 height 18
click at [326, 105] on input "EY Sydney_Level18.tif" at bounding box center [364, 103] width 166 height 18
click at [343, 103] on input "EY Sydney Level18.tif" at bounding box center [364, 103] width 166 height 18
type input "EY Sydney Level 18.tif"
click at [301, 192] on input "Level" at bounding box center [364, 192] width 166 height 18
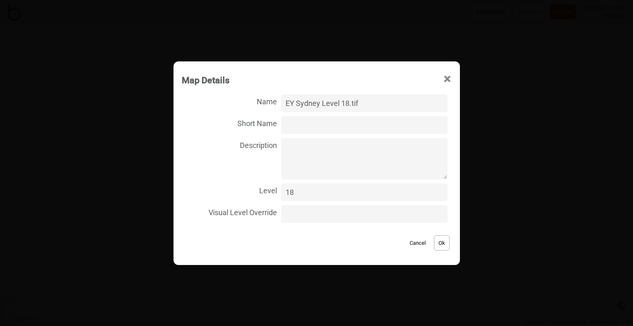
type input "18"
click at [434, 243] on button "Ok" at bounding box center [442, 242] width 16 height 15
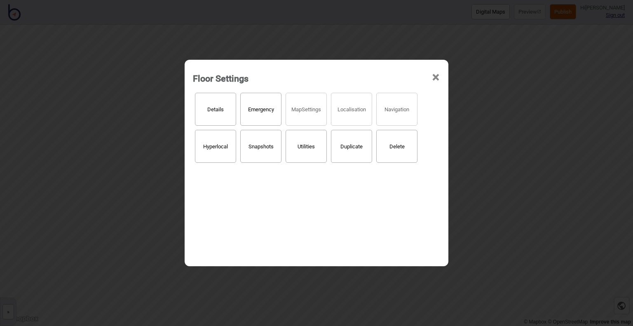
click at [433, 76] on span "×" at bounding box center [436, 77] width 9 height 27
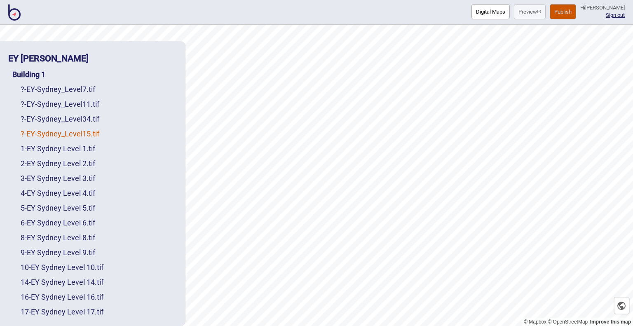
click at [45, 136] on link "? - EY-[GEOGRAPHIC_DATA]tif" at bounding box center [60, 133] width 79 height 9
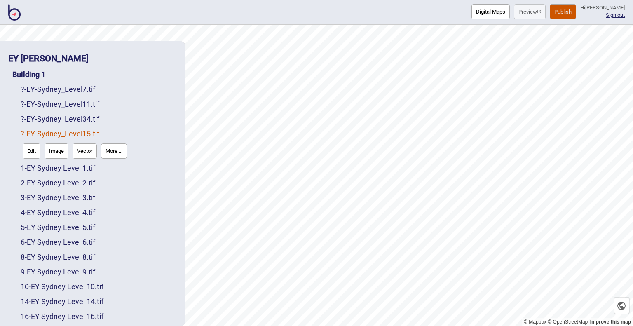
click at [115, 157] on button "More ..." at bounding box center [114, 150] width 26 height 15
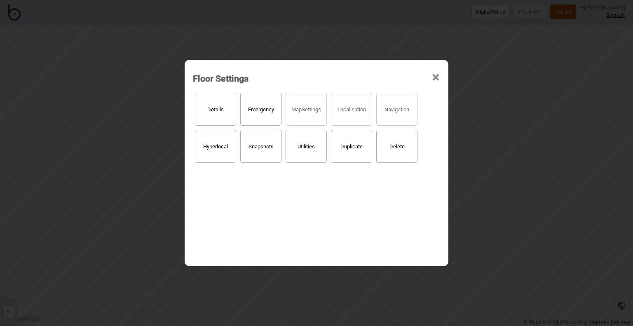
click at [211, 108] on button "Details" at bounding box center [215, 109] width 41 height 33
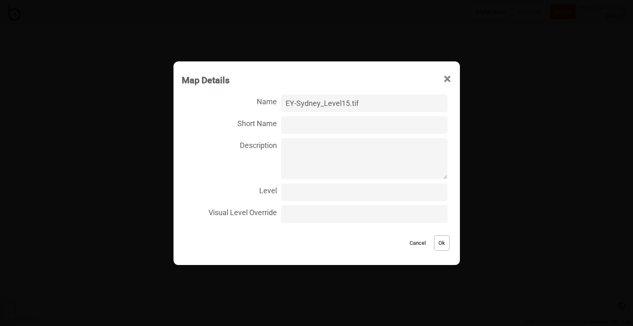
click at [290, 192] on input "Level" at bounding box center [364, 192] width 166 height 18
type input "15"
click at [301, 103] on input "EY-Sydney_Level15.tif" at bounding box center [364, 103] width 166 height 18
drag, startPoint x: 322, startPoint y: 102, endPoint x: 327, endPoint y: 102, distance: 5.4
click at [327, 102] on input "EY Sydney_Level15.tif" at bounding box center [364, 103] width 166 height 18
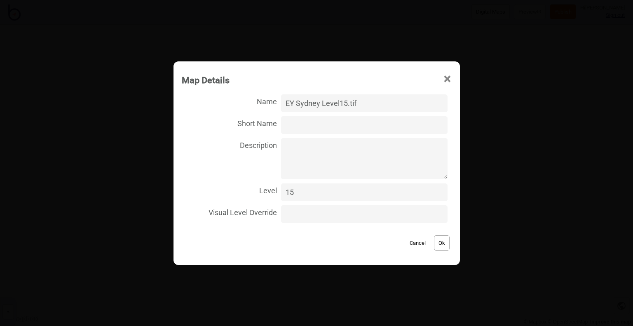
click at [343, 103] on input "EY Sydney Level15.tif" at bounding box center [364, 103] width 166 height 18
type input "EY Sydney Level 15.tif"
click at [434, 245] on button "Ok" at bounding box center [442, 242] width 16 height 15
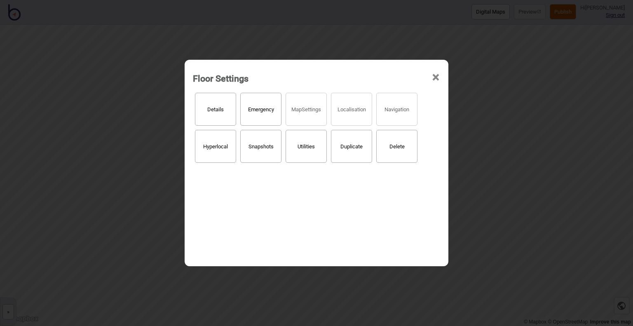
click at [432, 78] on span "×" at bounding box center [436, 77] width 9 height 27
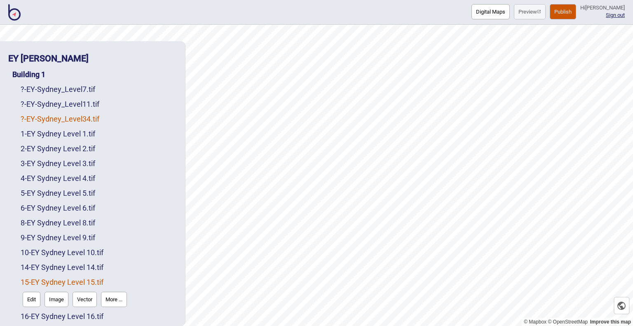
click at [89, 120] on link "? - EY-[GEOGRAPHIC_DATA]tif" at bounding box center [60, 119] width 79 height 9
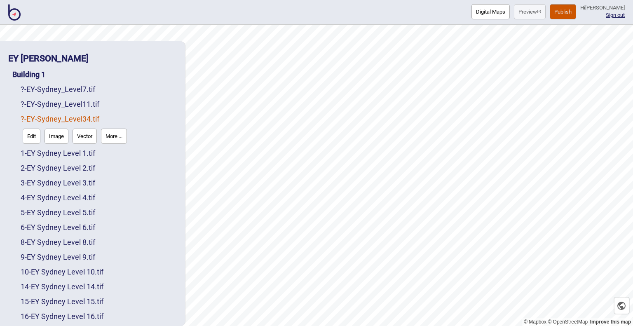
click at [106, 137] on button "More ..." at bounding box center [114, 136] width 26 height 15
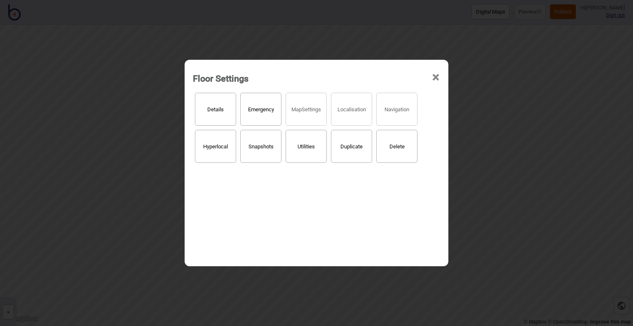
drag, startPoint x: 239, startPoint y: 101, endPoint x: 226, endPoint y: 106, distance: 13.9
click at [239, 101] on div "Details Emergency Map Settings Localisation Navigation Hyperlocal Snapshots Uti…" at bounding box center [316, 172] width 247 height 163
click at [223, 109] on button "Details" at bounding box center [215, 109] width 41 height 33
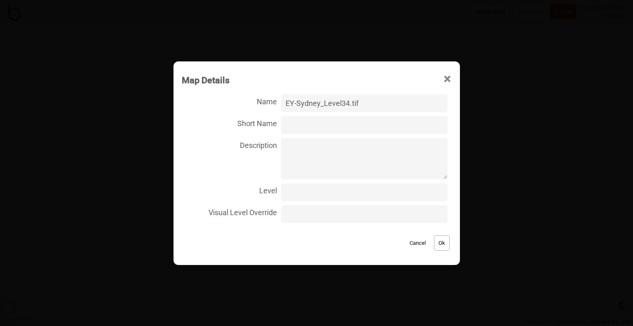
click at [300, 105] on input "EY-Sydney_Level34.tif" at bounding box center [364, 103] width 166 height 18
drag, startPoint x: 322, startPoint y: 103, endPoint x: 327, endPoint y: 104, distance: 4.7
click at [327, 104] on input "EY Sydney_Level34.tif" at bounding box center [364, 103] width 166 height 18
click at [343, 102] on input "EY Sydney Level34.tif" at bounding box center [364, 103] width 166 height 18
type input "EY Sydney Level 34.tif"
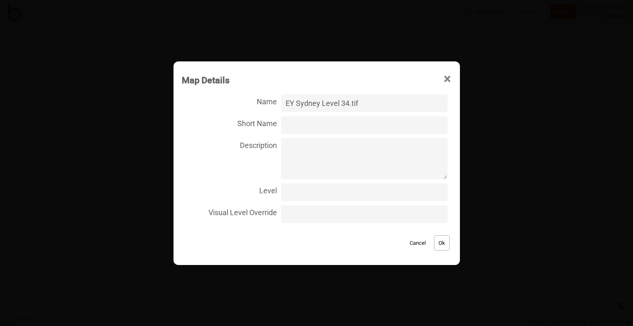
drag, startPoint x: 319, startPoint y: 178, endPoint x: 319, endPoint y: 183, distance: 5.4
click at [318, 179] on label "Description" at bounding box center [317, 158] width 270 height 45
click at [318, 179] on textarea "Description" at bounding box center [364, 158] width 166 height 41
click at [316, 190] on input "Level" at bounding box center [364, 192] width 166 height 18
type input "34"
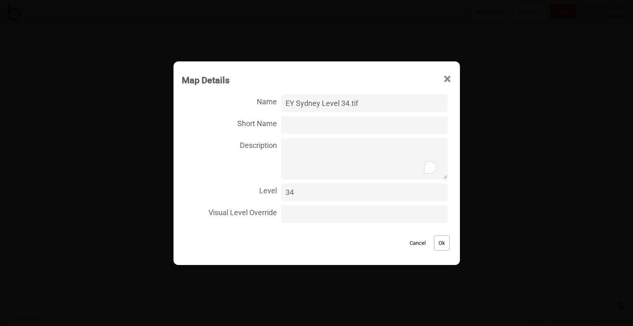
click at [434, 245] on button "Ok" at bounding box center [442, 242] width 16 height 15
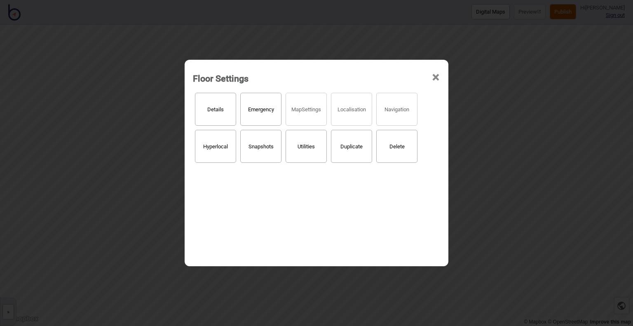
click at [436, 79] on span "×" at bounding box center [436, 77] width 9 height 27
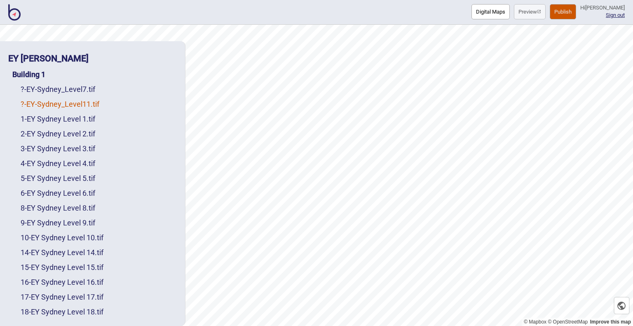
click at [79, 103] on link "? - EY-Sydney_Level11.tif" at bounding box center [60, 104] width 79 height 9
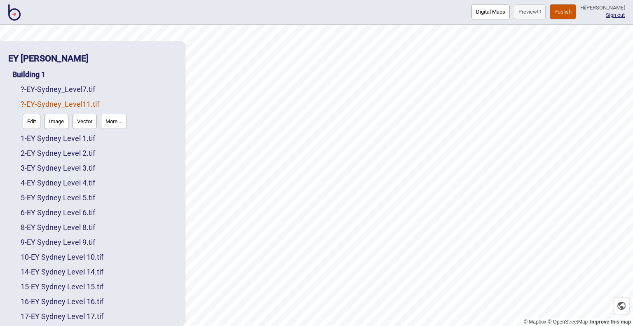
click at [124, 122] on button "More ..." at bounding box center [114, 121] width 26 height 15
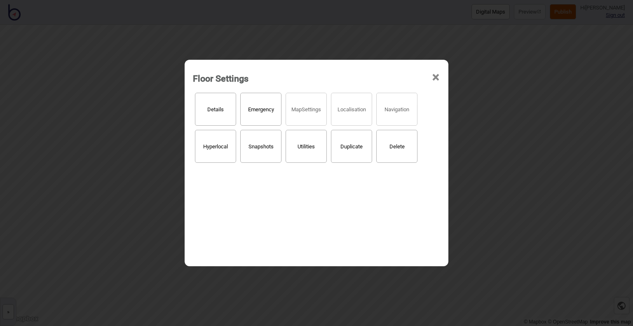
click at [212, 111] on button "Details" at bounding box center [215, 109] width 41 height 33
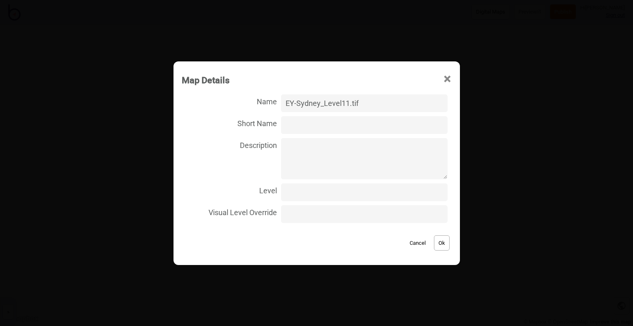
click at [297, 189] on input "Level" at bounding box center [364, 192] width 166 height 18
type input "11"
click at [301, 104] on input "EY-Sydney_Level11.tif" at bounding box center [364, 103] width 166 height 18
click at [323, 105] on input "EY Sydney_Level11.tif" at bounding box center [364, 103] width 166 height 18
click at [343, 103] on input "EY Sydney Level11.tif" at bounding box center [364, 103] width 166 height 18
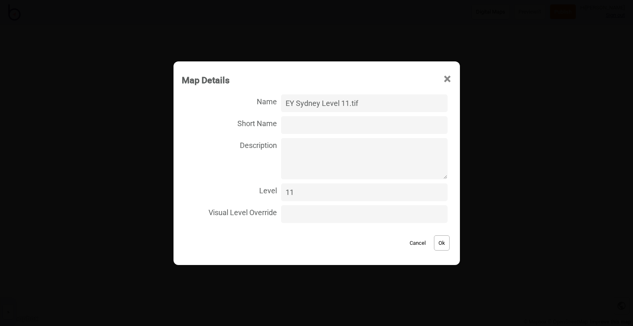
type input "EY Sydney Level 11.tif"
click at [435, 240] on button "Ok" at bounding box center [442, 242] width 16 height 15
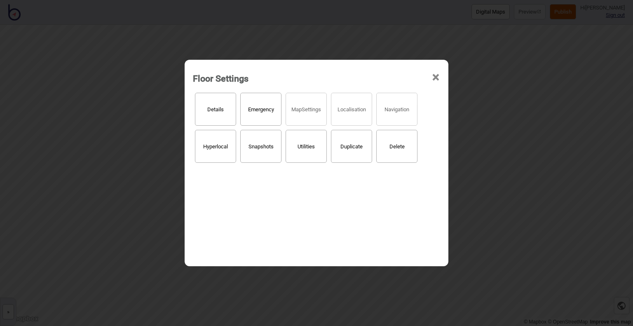
click at [438, 75] on span "×" at bounding box center [436, 77] width 9 height 27
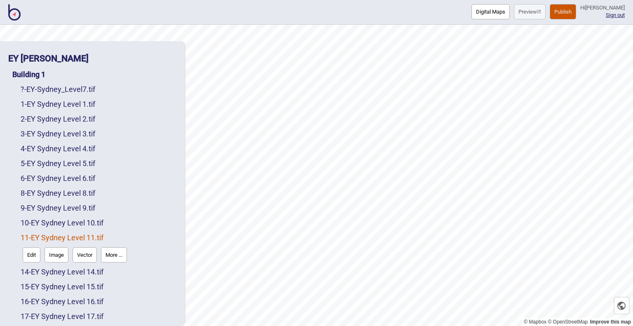
click at [34, 94] on div "? - EY-Sydney_Level7.tif" at bounding box center [99, 89] width 156 height 15
click at [37, 91] on link "? - EY-Sydney_Level7.tif" at bounding box center [58, 89] width 75 height 9
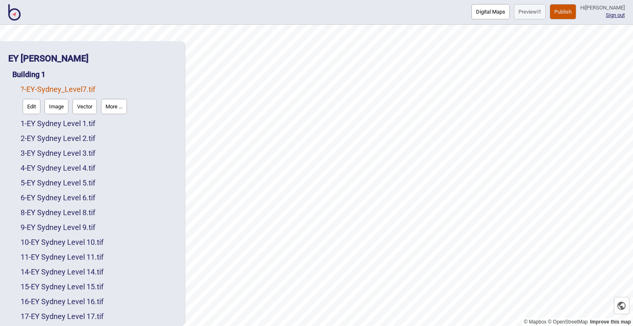
click at [110, 104] on button "More ..." at bounding box center [114, 106] width 26 height 15
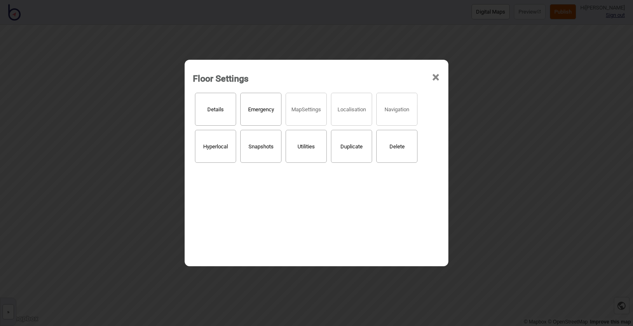
click at [211, 99] on button "Details" at bounding box center [215, 109] width 41 height 33
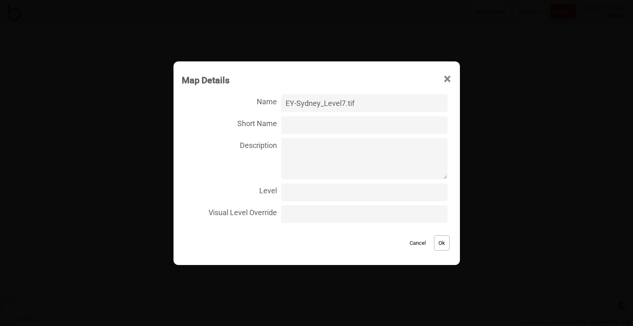
click at [297, 103] on input "EY-Sydney_Level7.tif" at bounding box center [364, 103] width 166 height 18
click at [327, 105] on input "EY Sydney_Level7.tif" at bounding box center [364, 103] width 166 height 18
click at [343, 103] on input "EY Sydney Level7.tif" at bounding box center [364, 103] width 166 height 18
type input "EY Sydney Level 7.tif"
click at [310, 194] on input "Level" at bounding box center [364, 192] width 166 height 18
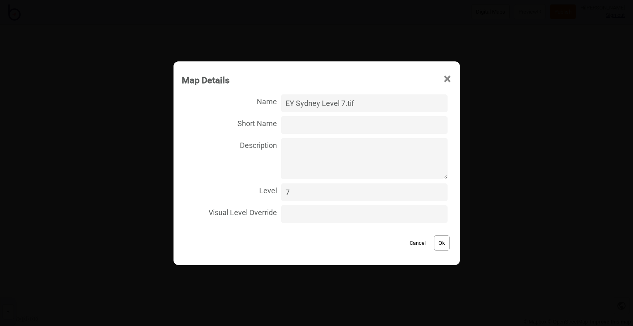
type input "7"
click at [435, 239] on button "Ok" at bounding box center [442, 242] width 16 height 15
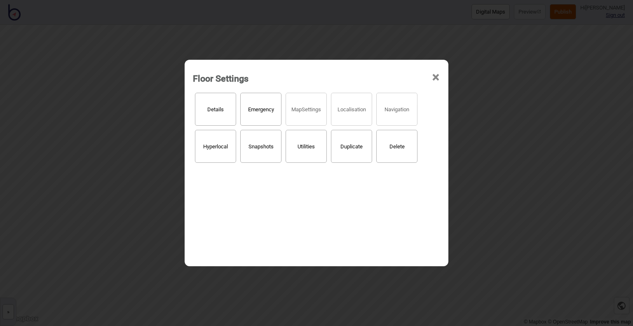
click at [434, 77] on span "×" at bounding box center [436, 77] width 9 height 27
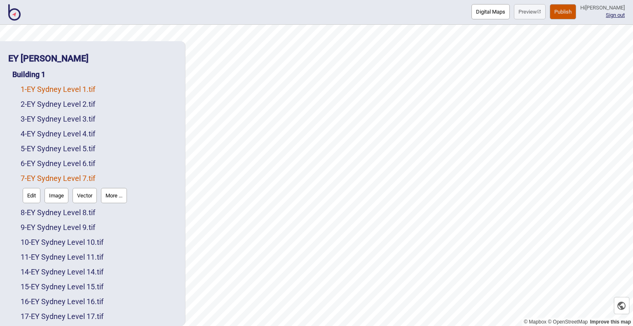
click at [52, 87] on link "1 - EY Sydney Level 1.tif" at bounding box center [58, 89] width 75 height 9
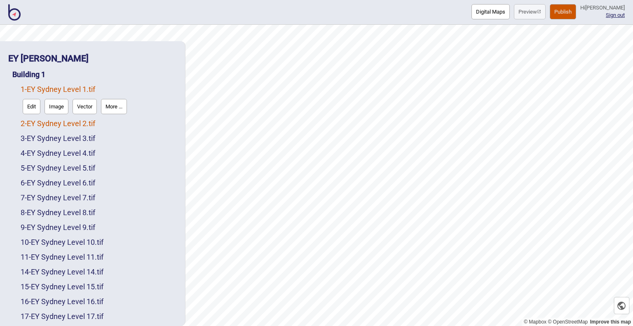
click at [44, 127] on link "2 - EY Sydney Level 2.tif" at bounding box center [58, 123] width 75 height 9
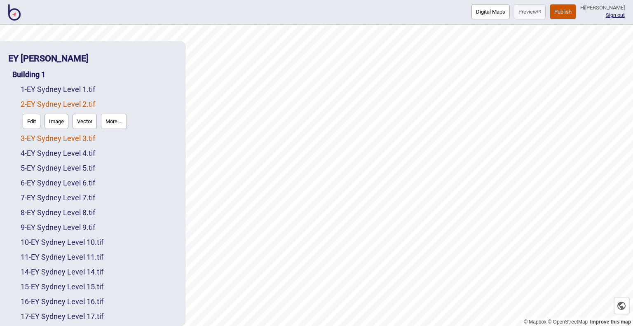
click at [49, 141] on link "3 - EY Sydney Level 3.tif" at bounding box center [58, 138] width 75 height 9
click at [51, 162] on div "5 - EY Sydney Level 5.tif" at bounding box center [99, 168] width 156 height 15
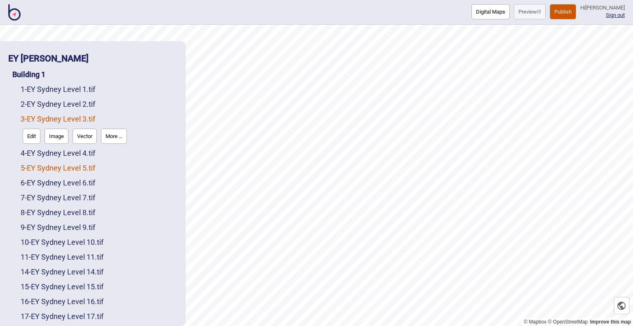
click at [52, 166] on link "5 - EY Sydney Level 5.tif" at bounding box center [58, 168] width 75 height 9
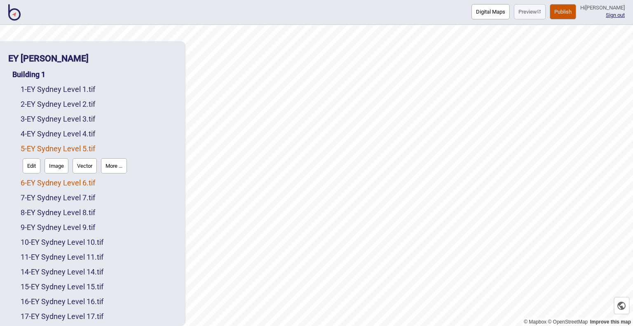
click at [43, 185] on link "6 - EY Sydney Level 6.tif" at bounding box center [58, 183] width 75 height 9
click at [42, 246] on link "10 - EY Sydney Level 10.tif" at bounding box center [62, 242] width 83 height 9
